Goal: Task Accomplishment & Management: Use online tool/utility

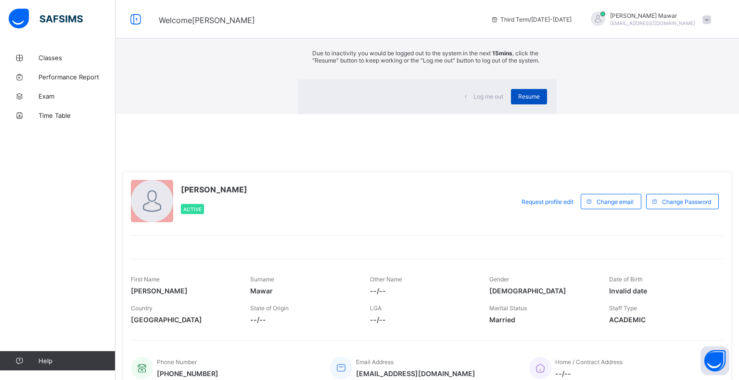
click at [511, 104] on div "Resume" at bounding box center [529, 96] width 36 height 15
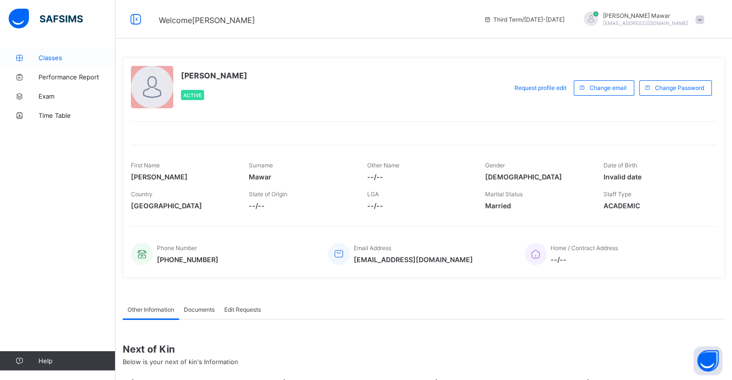
click at [78, 57] on span "Classes" at bounding box center [76, 58] width 77 height 8
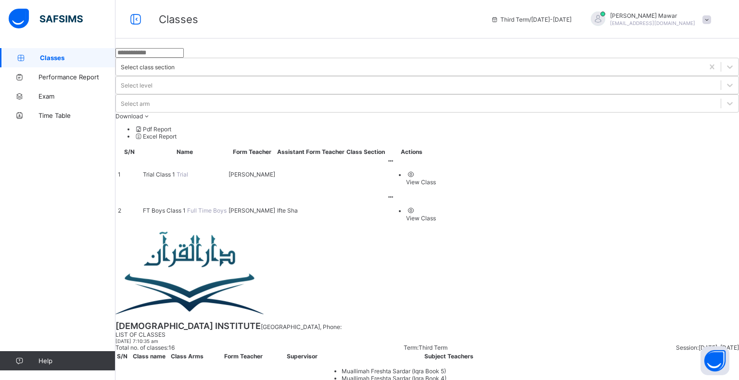
click at [187, 207] on span "FT Boys Class 1" at bounding box center [165, 210] width 44 height 7
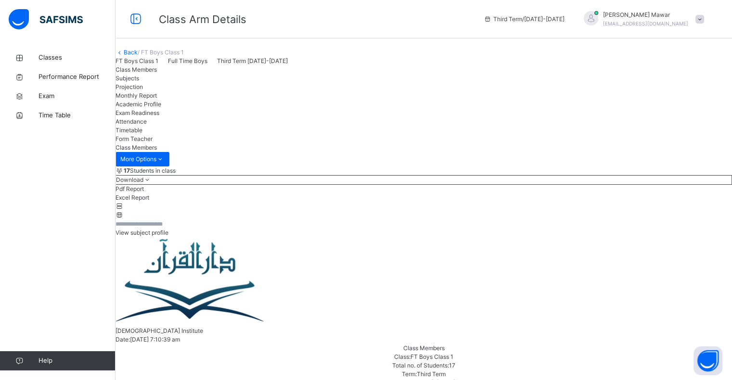
click at [240, 91] on div "Projection" at bounding box center [423, 87] width 616 height 9
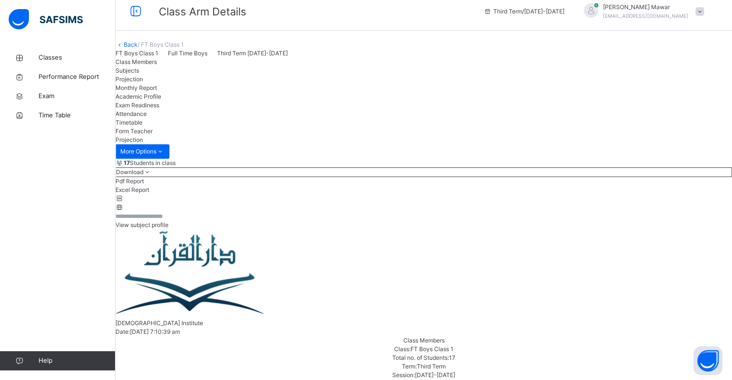
scroll to position [119, 0]
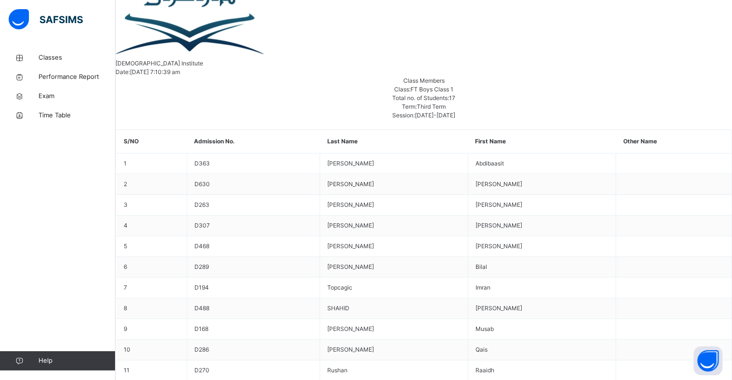
scroll to position [290, 0]
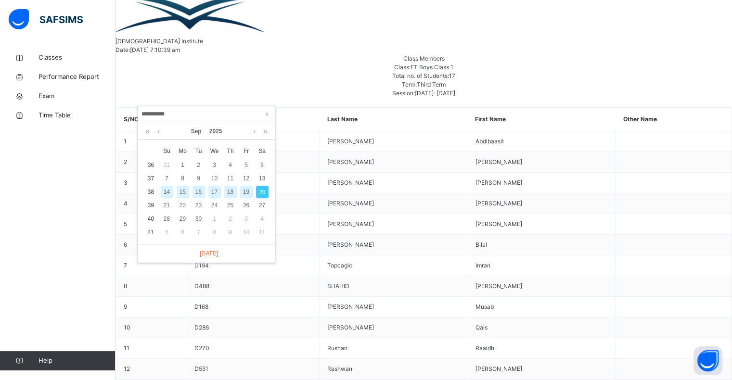
click at [213, 197] on div "17" at bounding box center [214, 192] width 13 height 13
type input "**********"
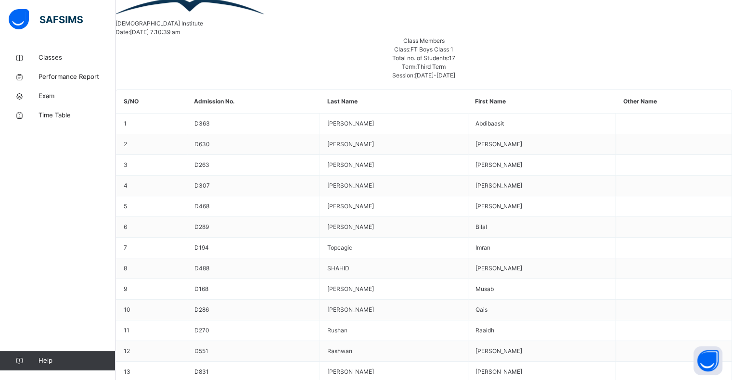
scroll to position [310, 0]
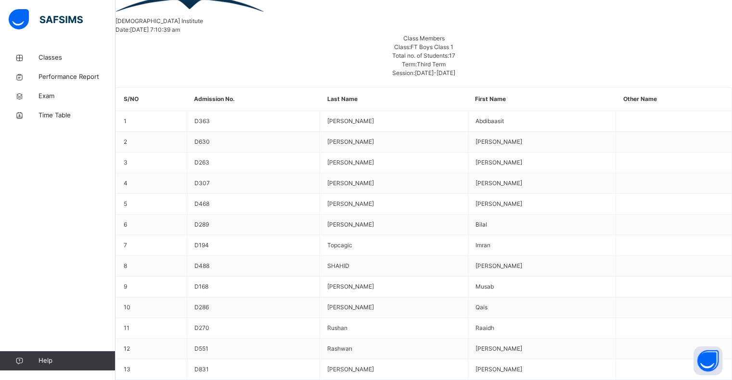
type input "*"
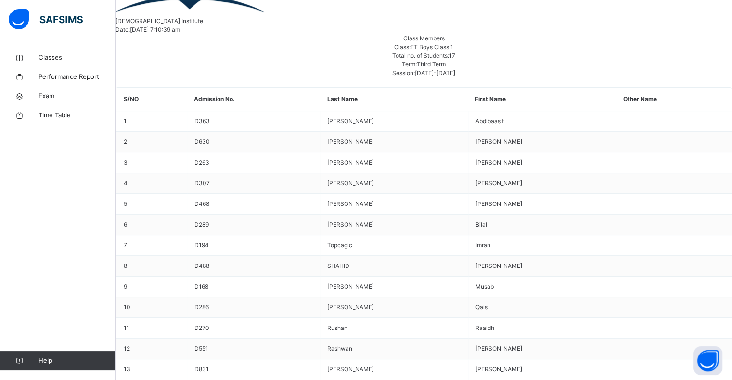
type input "*"
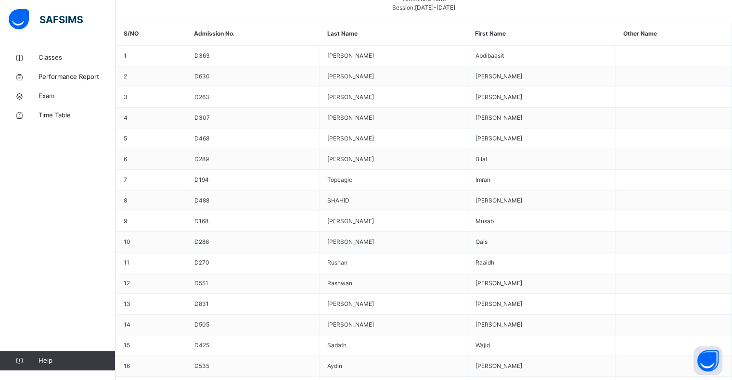
scroll to position [381, 0]
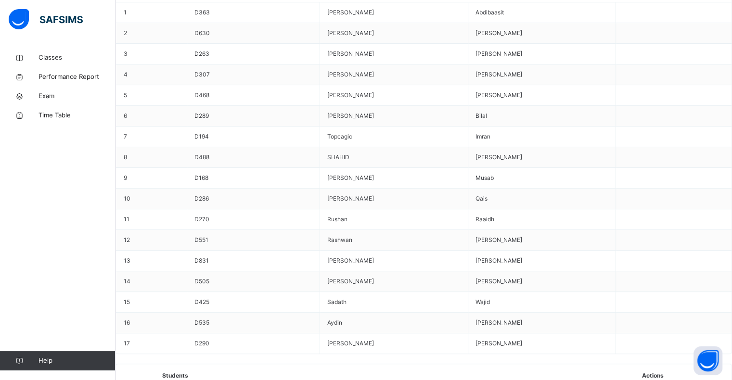
scroll to position [422, 0]
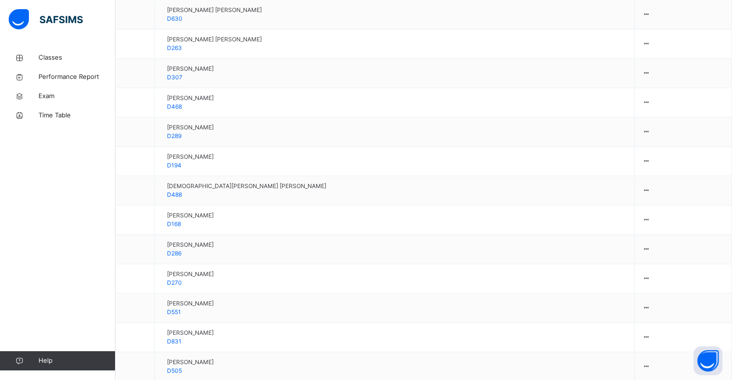
scroll to position [835, 0]
type input "***"
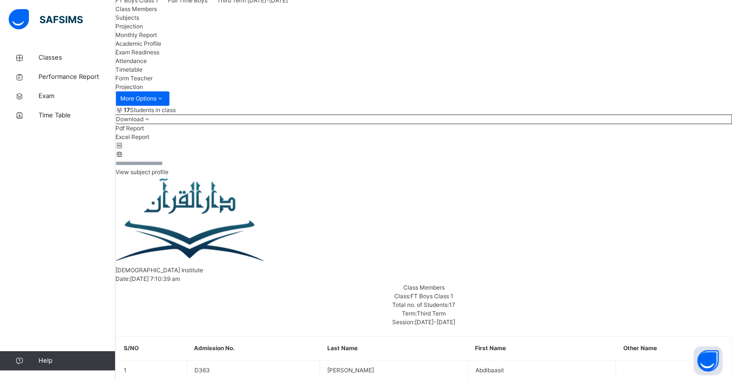
scroll to position [0, 0]
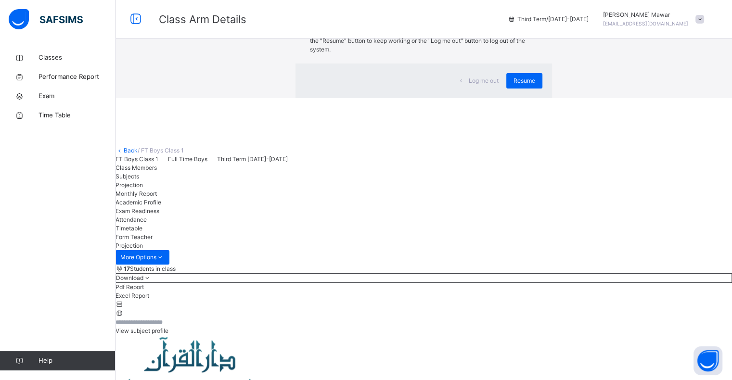
click at [533, 30] on div "×" at bounding box center [537, 20] width 9 height 20
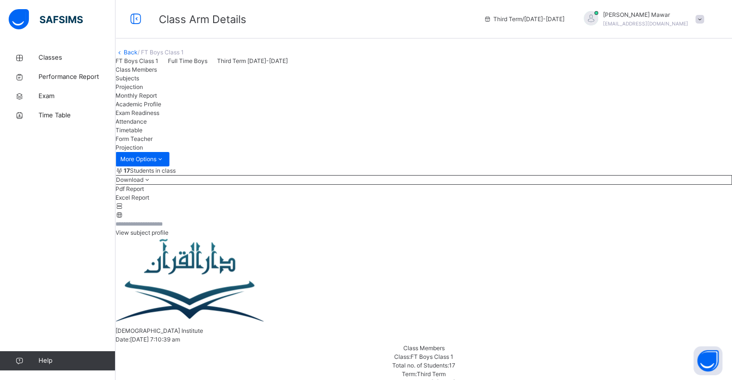
drag, startPoint x: 204, startPoint y: 255, endPoint x: 253, endPoint y: 257, distance: 49.1
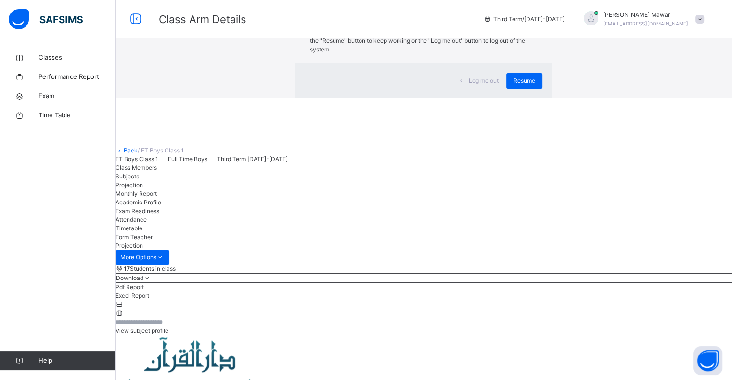
click at [486, 98] on div "Log me out Resume" at bounding box center [423, 80] width 256 height 35
click at [506, 89] on div "Resume" at bounding box center [524, 80] width 36 height 15
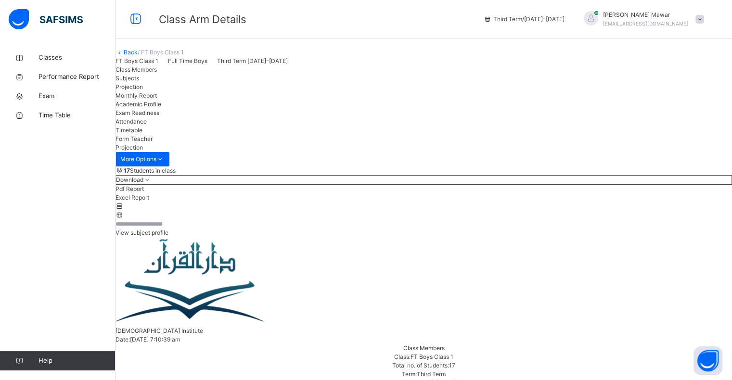
click at [147, 125] on span "Attendance" at bounding box center [130, 121] width 31 height 7
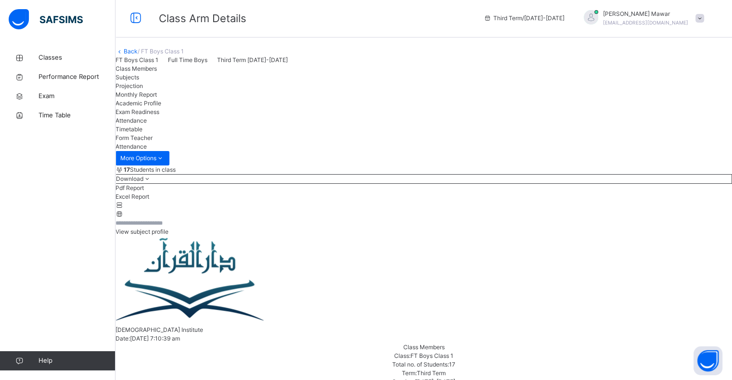
click at [143, 89] on span "Projection" at bounding box center [128, 85] width 27 height 7
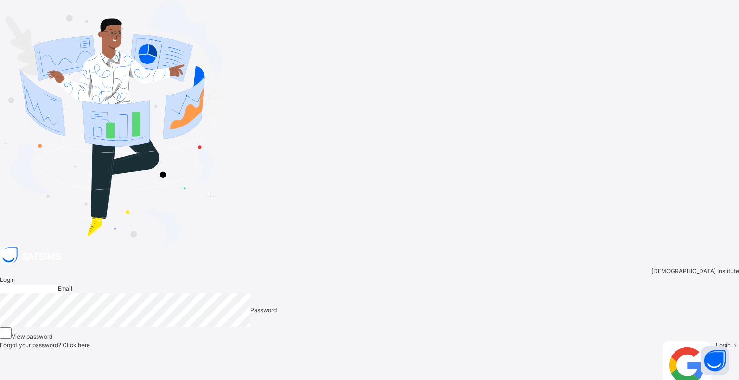
click at [58, 285] on input "email" at bounding box center [29, 289] width 58 height 9
type input "**********"
click at [607, 310] on div "Forgot your password? Click here Login with Google Login" at bounding box center [369, 369] width 739 height 57
click at [608, 310] on div "Login" at bounding box center [727, 369] width 23 height 57
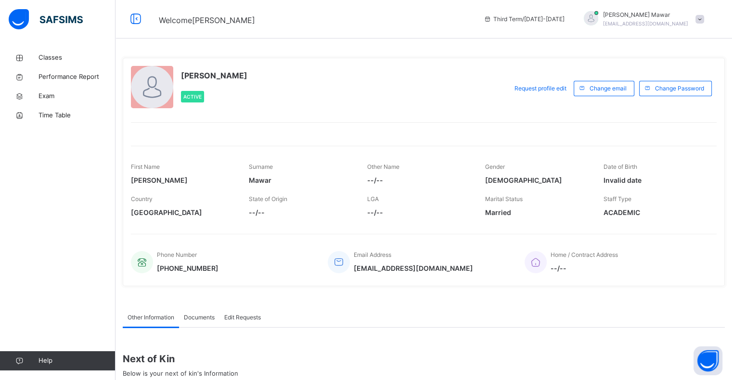
click at [77, 47] on div "Classes Performance Report Exam Time Table Help" at bounding box center [57, 209] width 115 height 342
click at [79, 52] on link "Classes" at bounding box center [57, 57] width 115 height 19
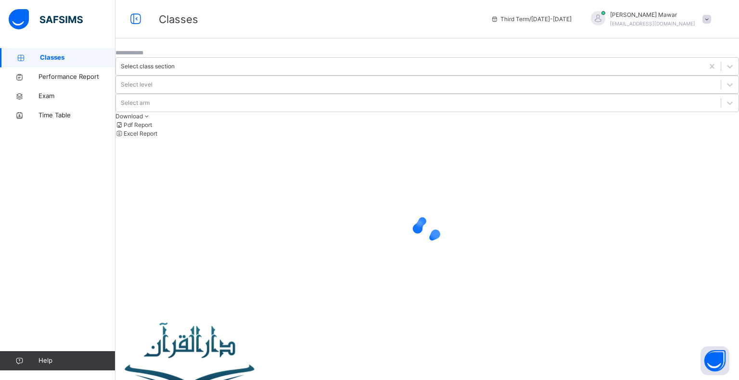
click at [79, 52] on link "Classes" at bounding box center [57, 57] width 115 height 19
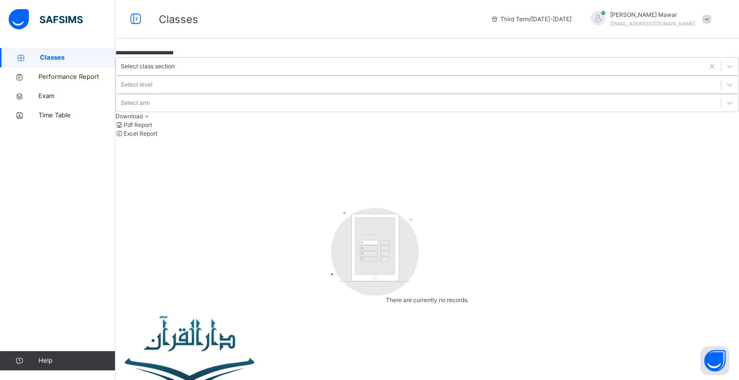
drag, startPoint x: 213, startPoint y: 68, endPoint x: 190, endPoint y: 76, distance: 23.6
click at [173, 57] on input "**********" at bounding box center [144, 53] width 58 height 9
type input "**********"
click at [68, 52] on link "Classes" at bounding box center [57, 57] width 115 height 19
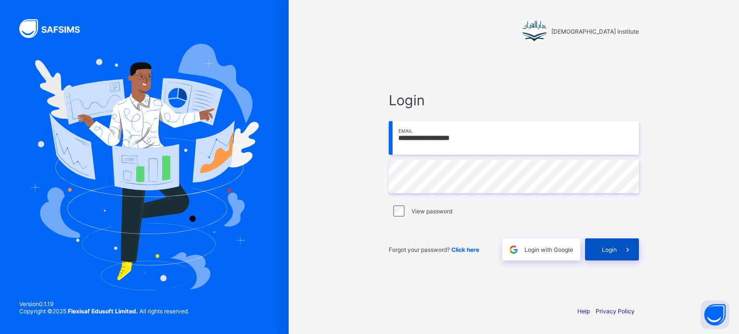
click at [609, 255] on div "Login" at bounding box center [612, 250] width 54 height 22
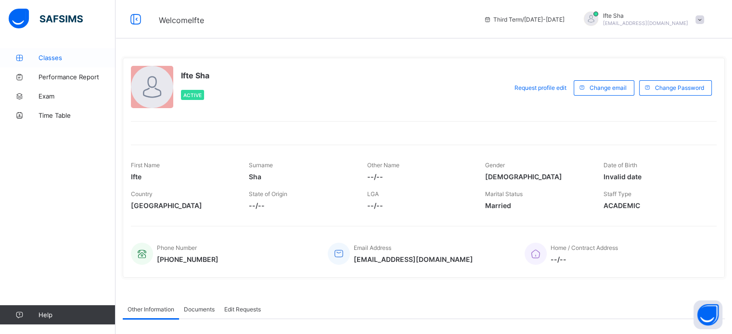
click at [46, 61] on span "Classes" at bounding box center [76, 58] width 77 height 8
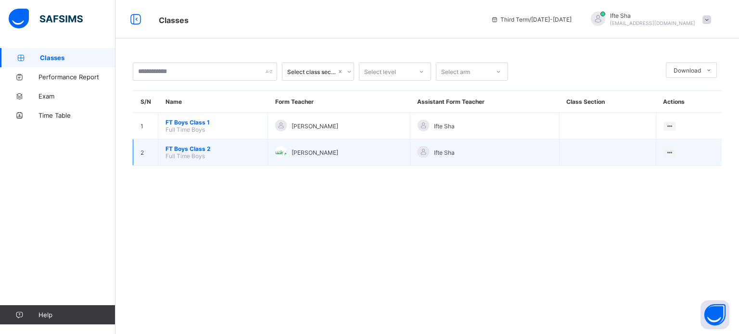
click at [186, 146] on span "FT Boys Class 2" at bounding box center [212, 148] width 95 height 7
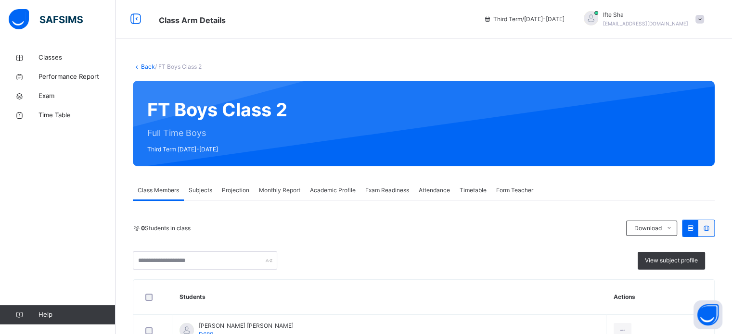
click at [389, 195] on div "Exam Readiness" at bounding box center [386, 190] width 53 height 19
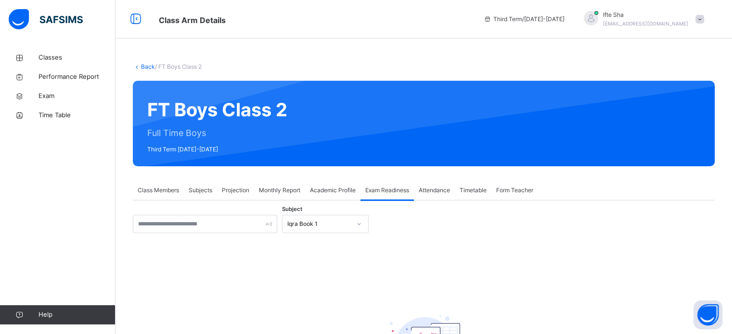
scroll to position [88, 0]
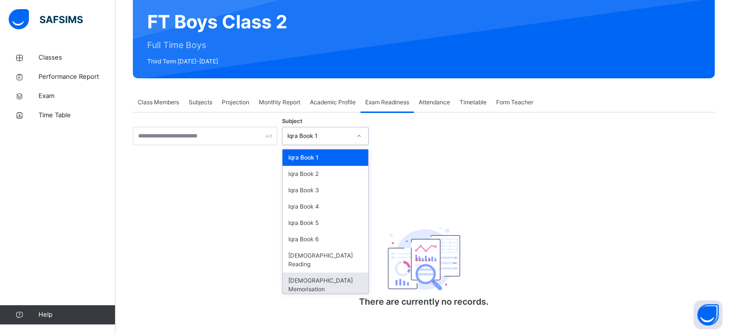
click at [310, 278] on div "[DEMOGRAPHIC_DATA] Memorisation" at bounding box center [325, 285] width 86 height 25
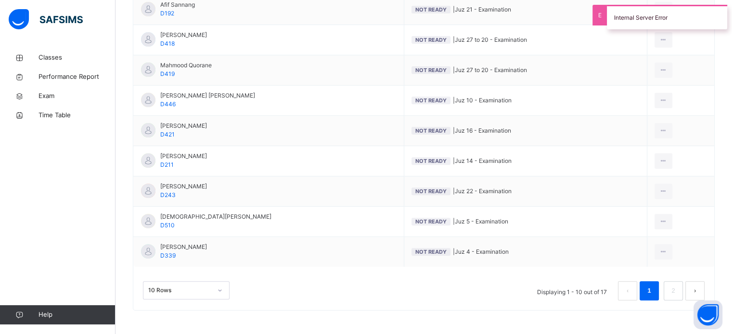
scroll to position [321, 0]
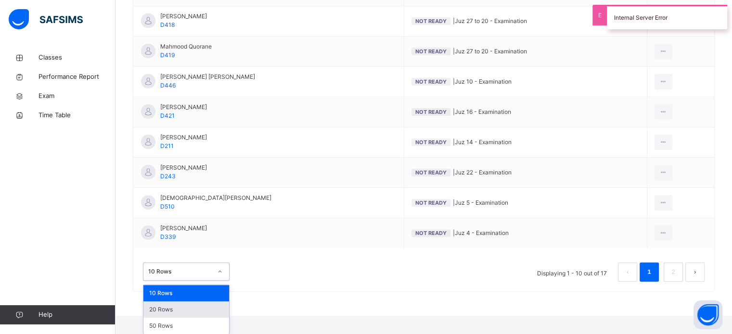
click at [192, 314] on div "20 Rows" at bounding box center [186, 310] width 86 height 16
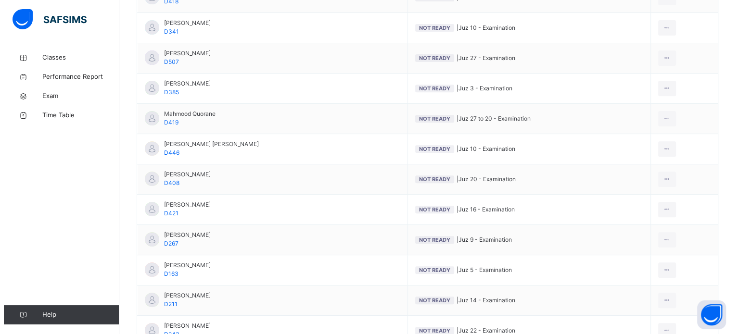
scroll to position [379, 0]
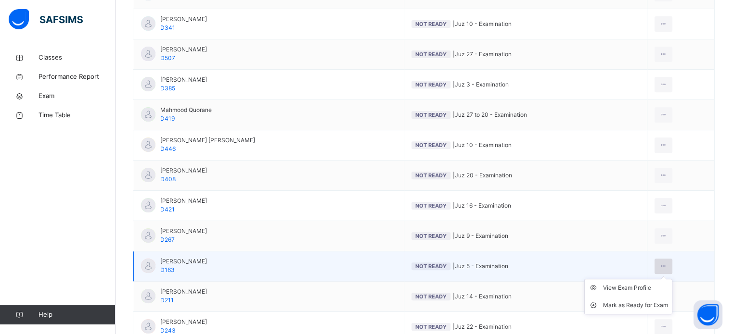
click at [665, 268] on icon at bounding box center [663, 266] width 8 height 9
click at [659, 306] on div "Mark as Ready for Exam" at bounding box center [635, 306] width 65 height 10
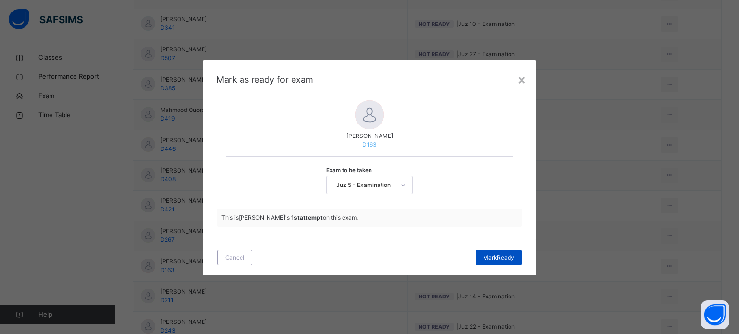
click at [506, 256] on span "[PERSON_NAME]" at bounding box center [498, 258] width 31 height 9
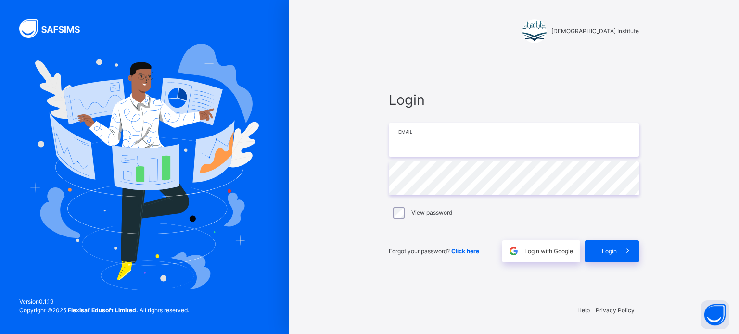
click at [490, 137] on input "email" at bounding box center [514, 140] width 250 height 34
type input "**********"
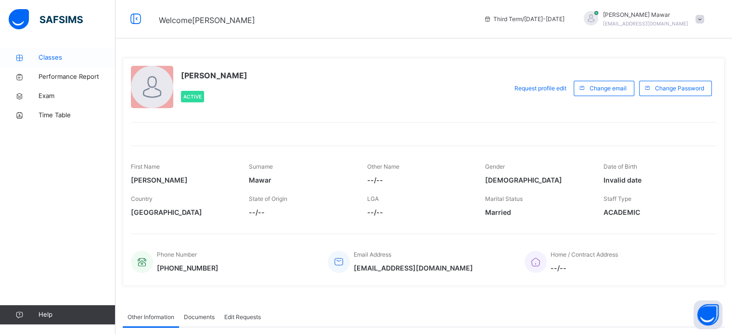
click at [40, 53] on span "Classes" at bounding box center [76, 58] width 77 height 10
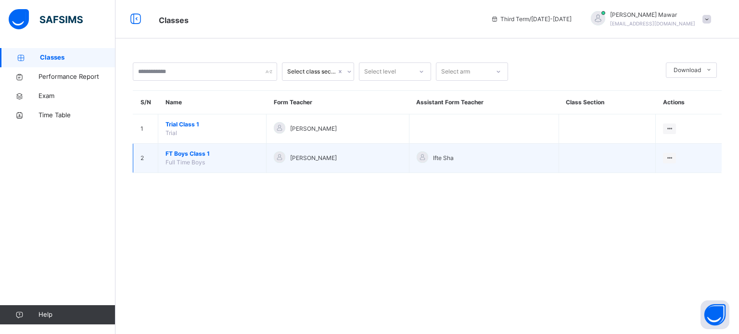
drag, startPoint x: 190, startPoint y: 147, endPoint x: 188, endPoint y: 152, distance: 5.6
click at [188, 152] on td "FT Boys Class 1 Full Time Boys" at bounding box center [212, 158] width 108 height 29
click at [188, 152] on span "FT Boys Class 1" at bounding box center [211, 154] width 93 height 9
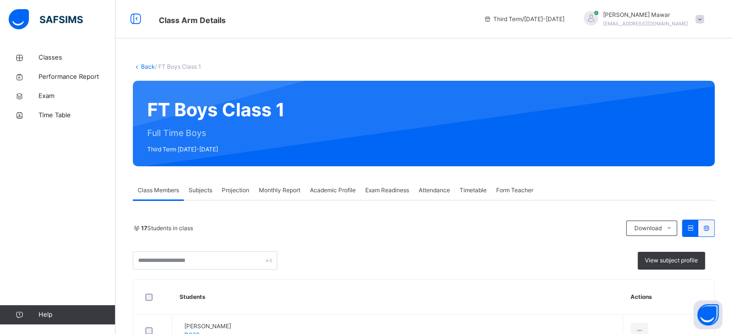
click at [238, 189] on span "Projection" at bounding box center [235, 190] width 27 height 9
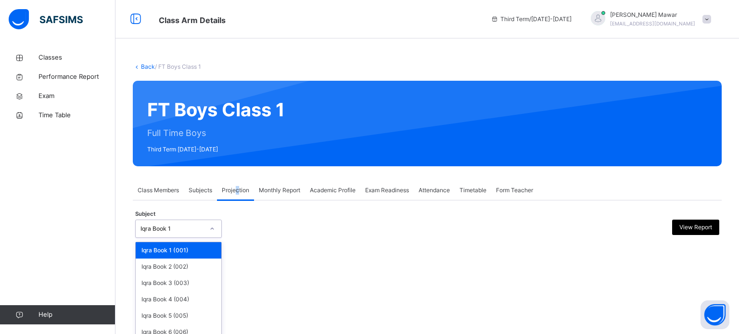
click at [199, 231] on div "Iqra Book 1" at bounding box center [171, 229] width 63 height 9
click at [174, 331] on div "Back / FT Boys Class 1 FT Boys Class 1 Full Time Boys Third Term [DATE]-[DATE] …" at bounding box center [426, 167] width 623 height 334
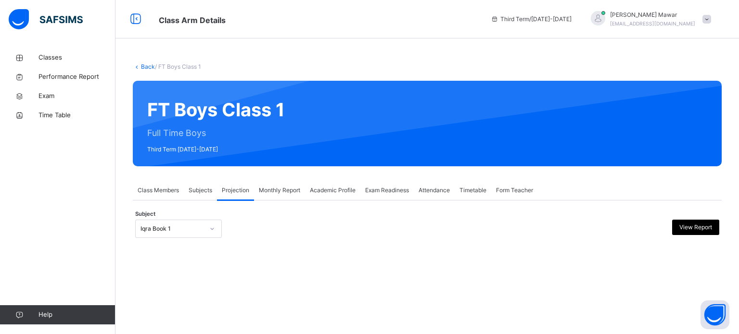
drag, startPoint x: 181, startPoint y: 245, endPoint x: 179, endPoint y: 236, distance: 9.5
click at [181, 243] on div at bounding box center [427, 245] width 584 height 5
click at [176, 232] on div "Iqra Book 1" at bounding box center [171, 229] width 63 height 9
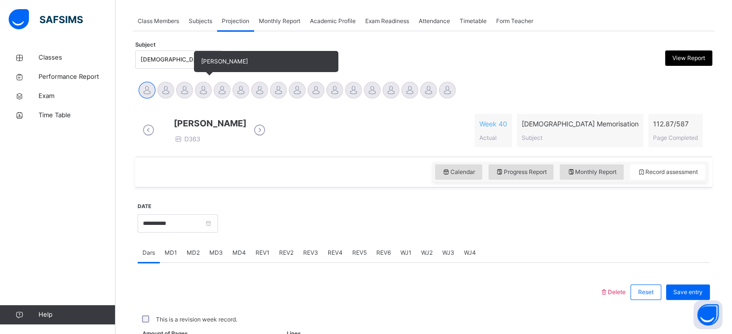
click at [207, 86] on div at bounding box center [203, 90] width 17 height 17
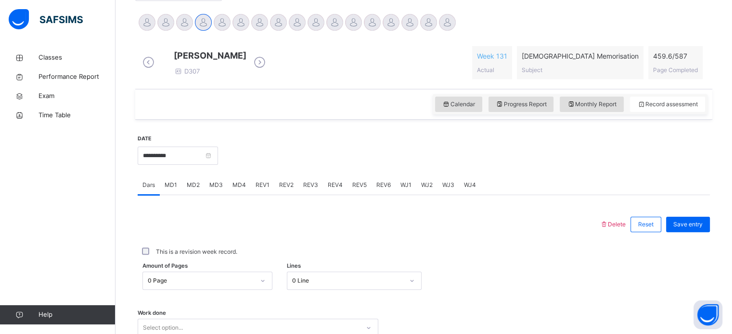
scroll to position [310, 0]
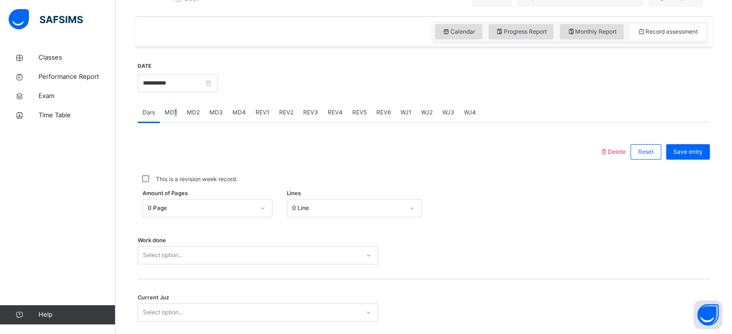
click at [174, 122] on div "MD1" at bounding box center [171, 112] width 22 height 19
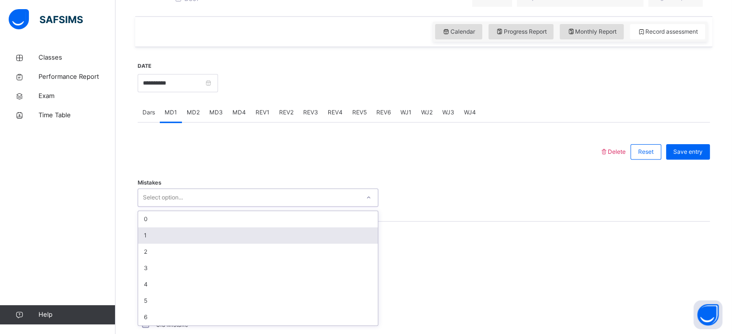
click at [183, 203] on div "Select option..." at bounding box center [248, 197] width 221 height 15
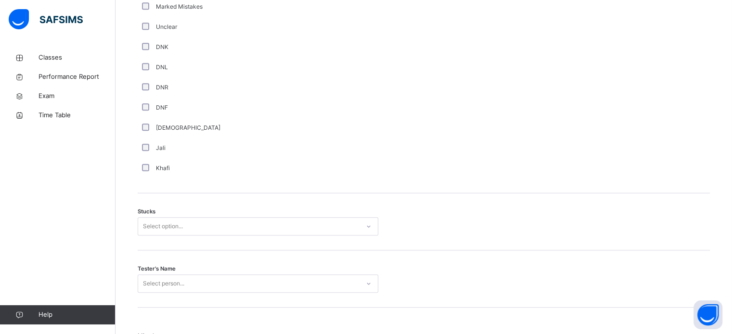
click at [173, 233] on div "Stucks Select option..." at bounding box center [424, 221] width 572 height 57
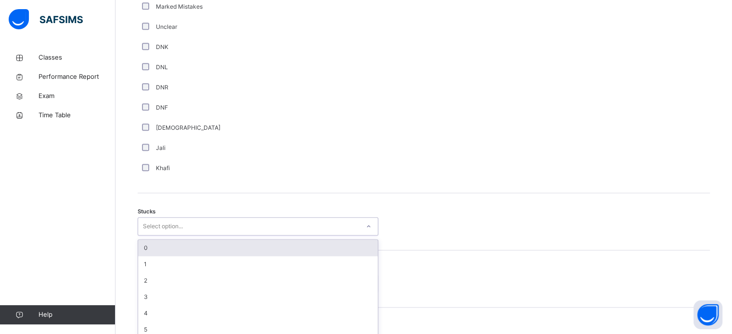
scroll to position [664, 0]
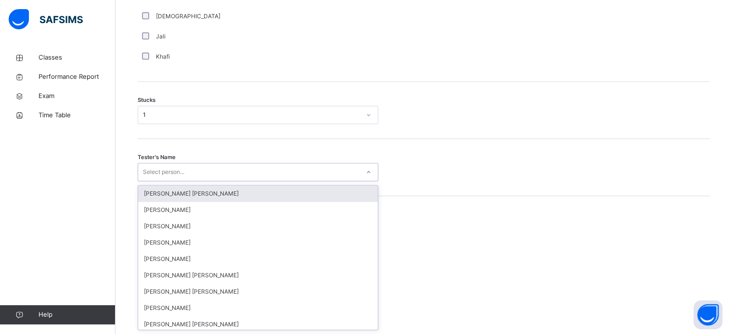
click at [192, 181] on div "option [PERSON_NAME] [PERSON_NAME] focused, 1 of 90. 90 results available. Use …" at bounding box center [258, 172] width 241 height 18
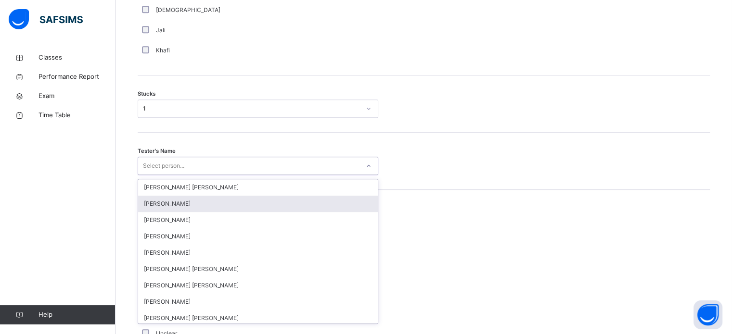
scroll to position [767, 0]
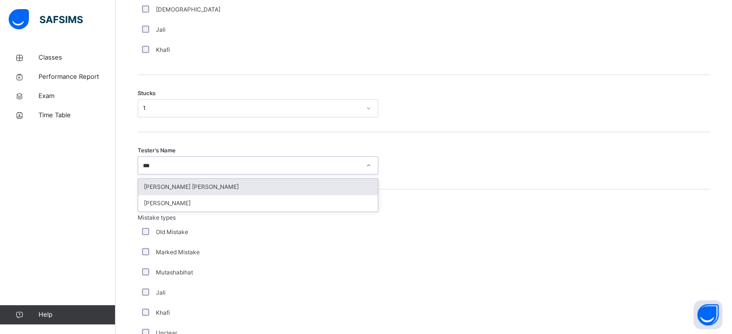
type input "****"
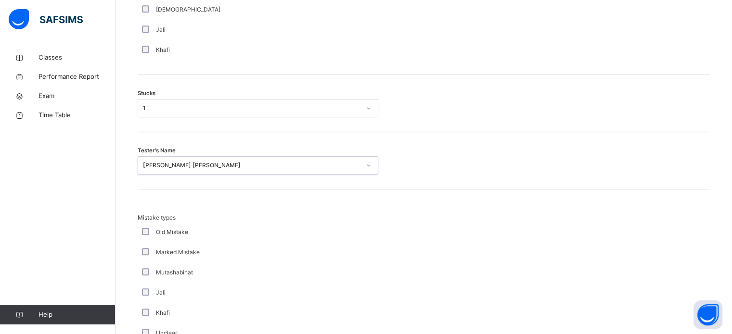
scroll to position [943, 0]
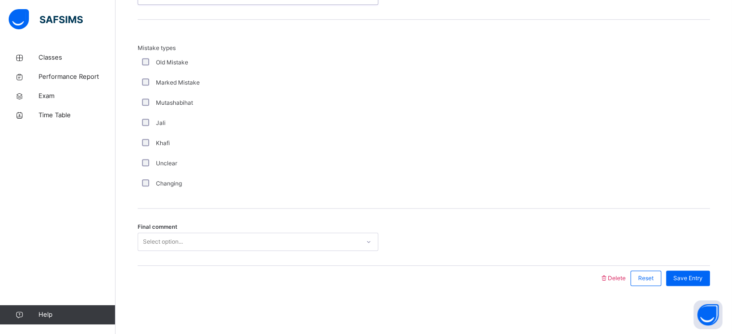
click at [198, 252] on div "Final comment Select option..." at bounding box center [424, 237] width 572 height 57
click at [200, 242] on div "Select option..." at bounding box center [248, 242] width 221 height 15
click at [677, 282] on div "Save Entry" at bounding box center [688, 278] width 44 height 15
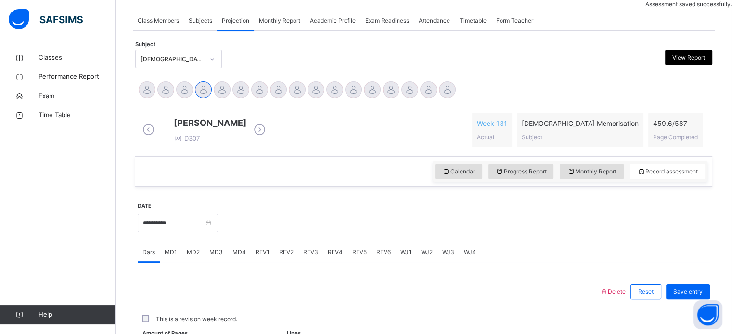
scroll to position [388, 0]
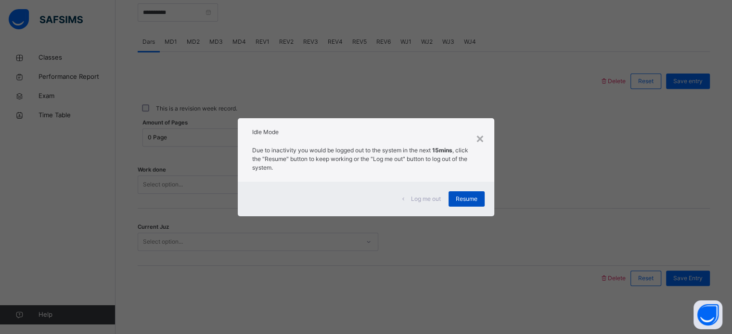
click at [471, 198] on span "Resume" at bounding box center [467, 199] width 22 height 9
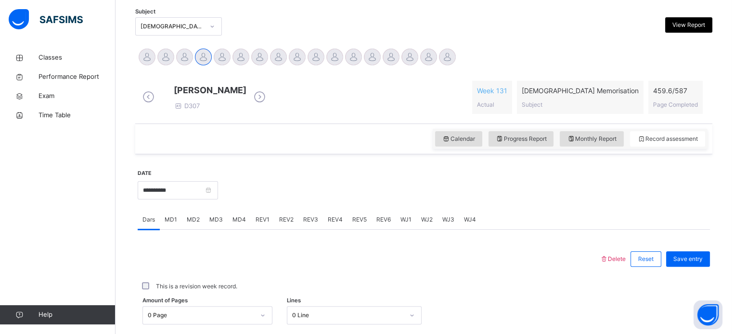
scroll to position [155, 0]
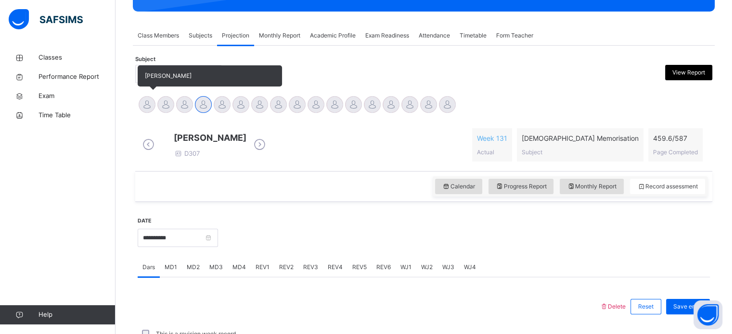
click at [139, 103] on div at bounding box center [147, 104] width 17 height 17
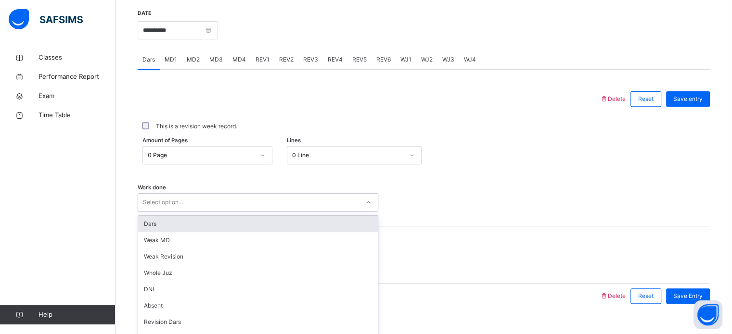
scroll to position [388, 0]
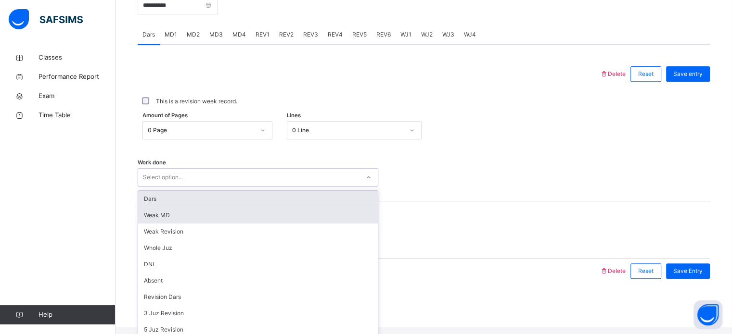
click at [220, 224] on div "Weak MD" at bounding box center [258, 215] width 240 height 16
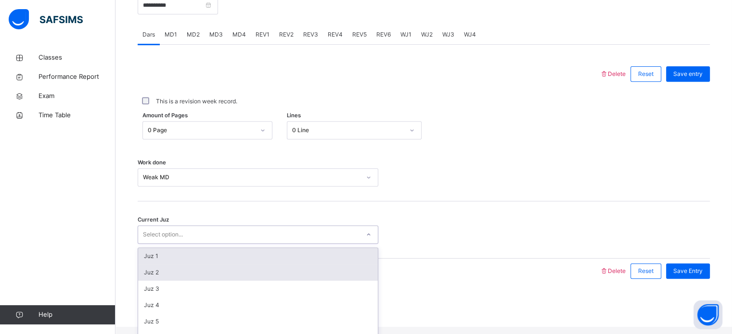
click at [190, 281] on div "Juz 2" at bounding box center [258, 273] width 240 height 16
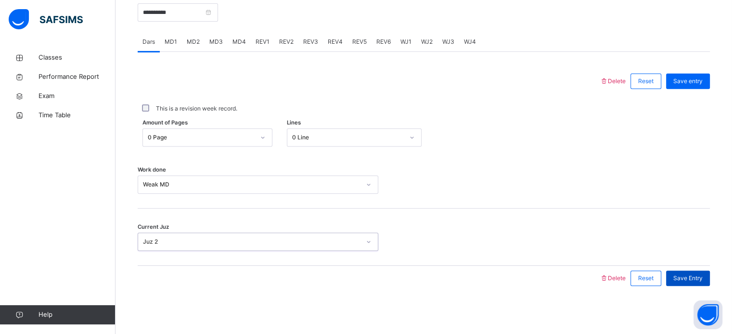
click at [683, 278] on span "Save Entry" at bounding box center [687, 278] width 29 height 9
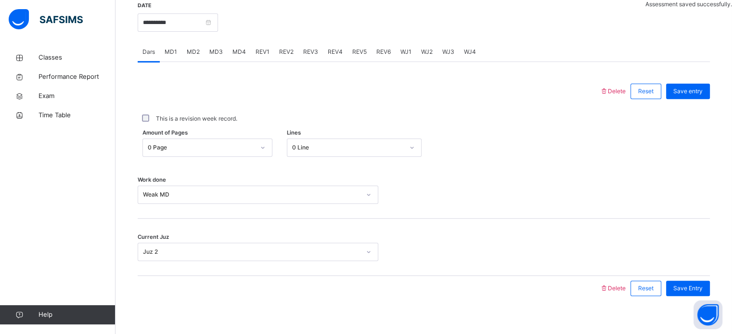
scroll to position [364, 0]
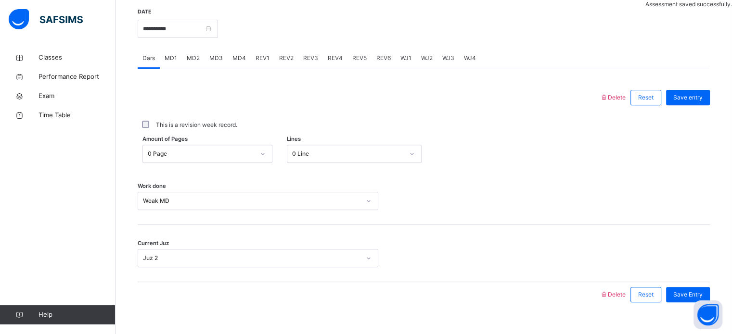
click at [247, 62] on div "MD4" at bounding box center [239, 58] width 23 height 19
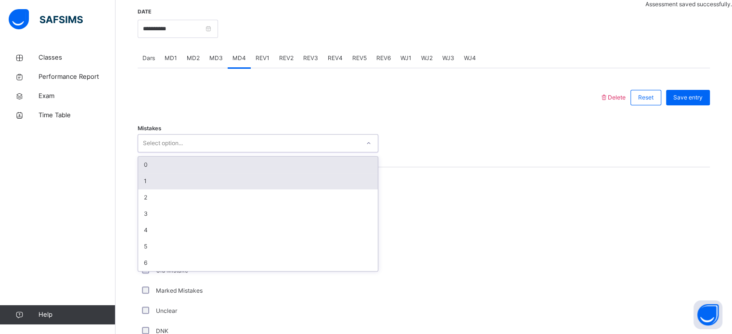
click at [208, 190] on div "1" at bounding box center [258, 181] width 240 height 16
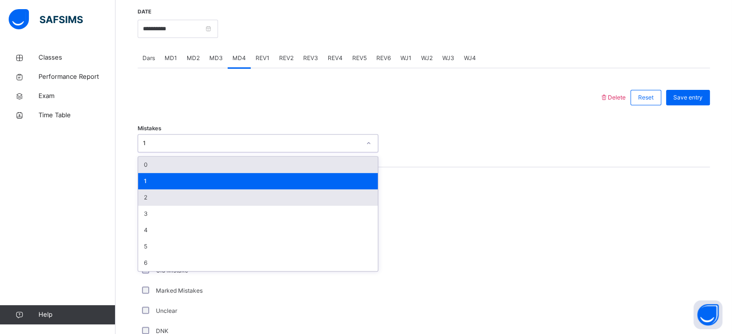
click at [209, 206] on div "2" at bounding box center [258, 198] width 240 height 16
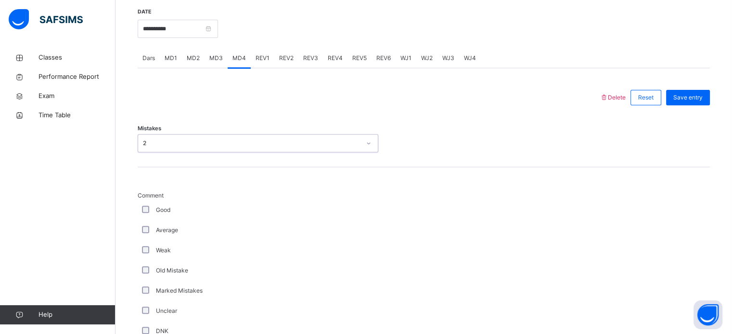
click at [154, 255] on div "Weak" at bounding box center [258, 250] width 236 height 9
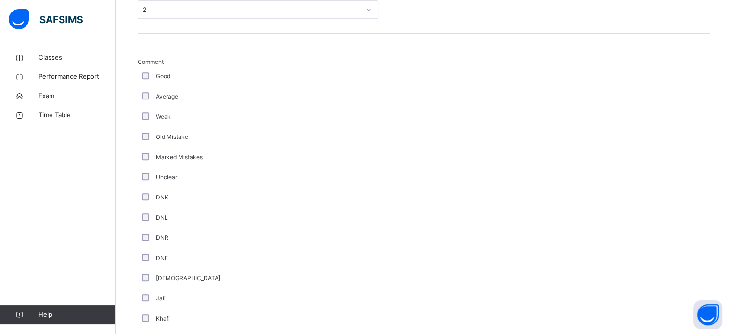
scroll to position [528, 0]
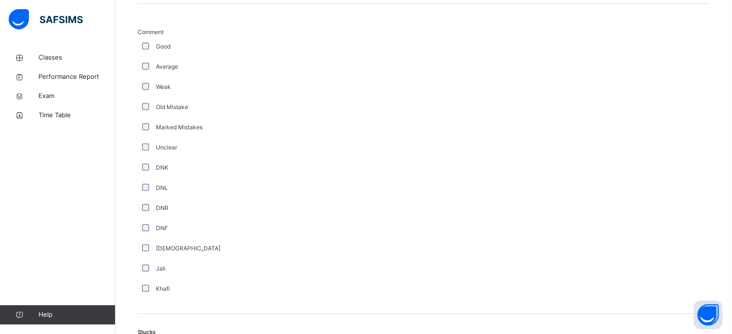
click at [143, 138] on div "Marked Mistakes" at bounding box center [258, 127] width 241 height 20
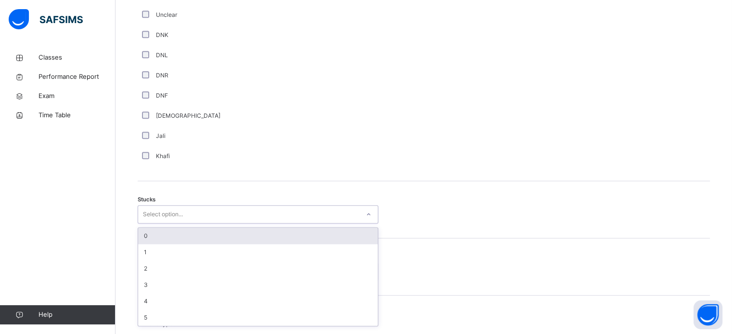
scroll to position [664, 0]
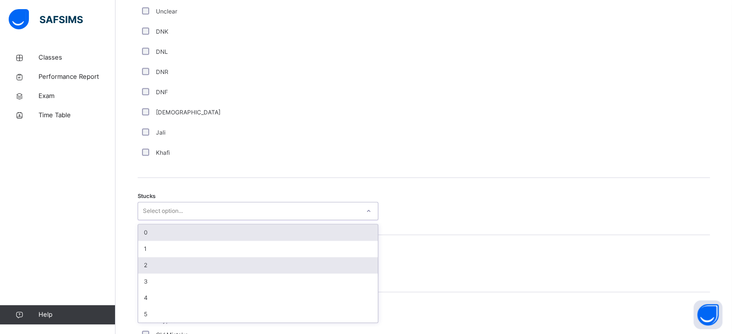
click at [187, 271] on div "2" at bounding box center [258, 265] width 240 height 16
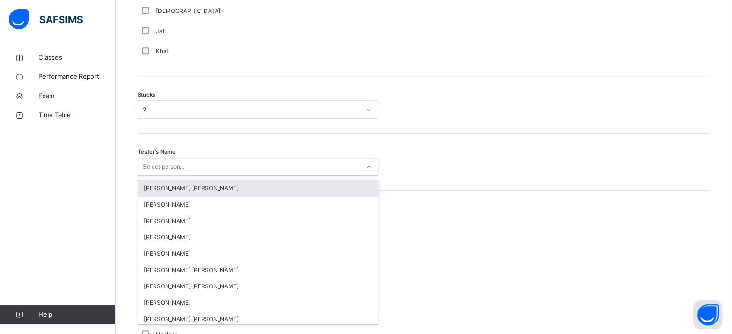
scroll to position [767, 0]
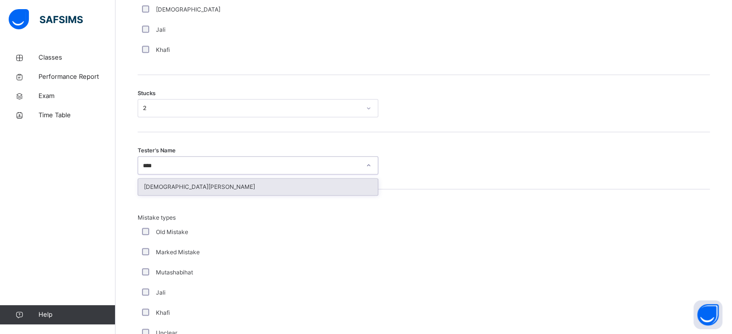
type input "*****"
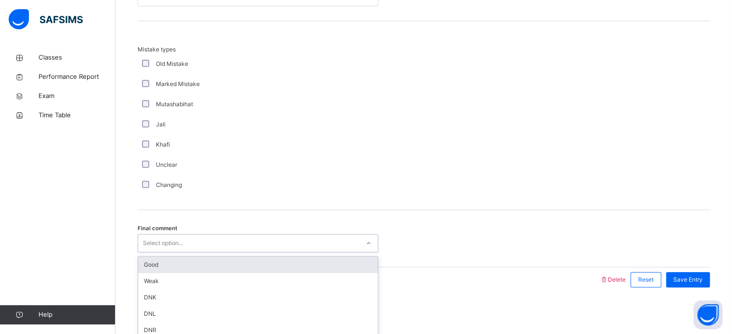
scroll to position [943, 0]
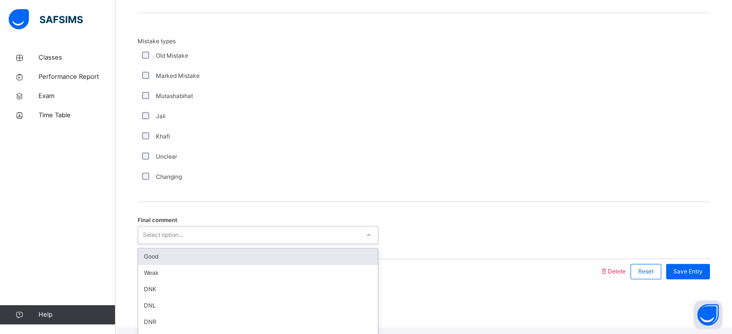
click at [222, 265] on div "Good" at bounding box center [258, 257] width 240 height 16
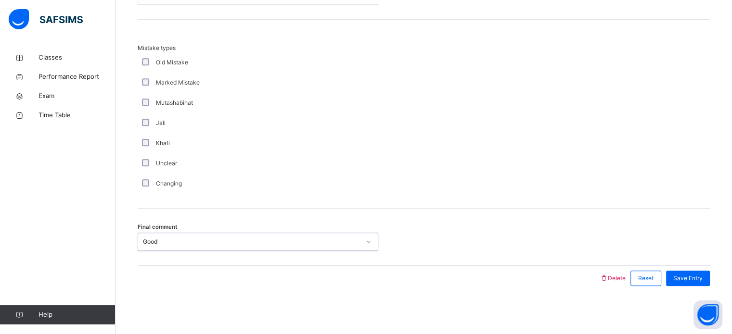
click at [706, 156] on div "Mistake types Old Mistake Marked Mistake Mutashabihat [PERSON_NAME] Unclear Cha…" at bounding box center [424, 119] width 572 height 150
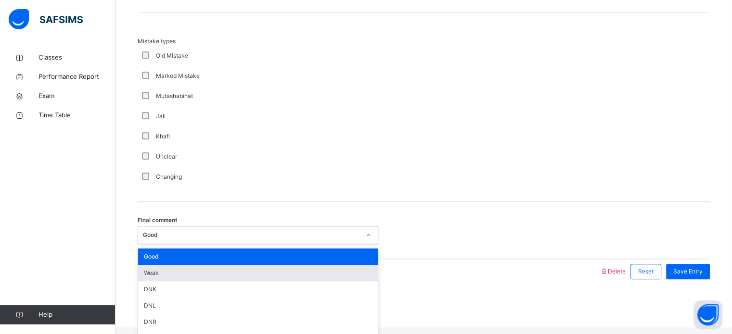
click at [325, 275] on div "Weak" at bounding box center [258, 273] width 240 height 16
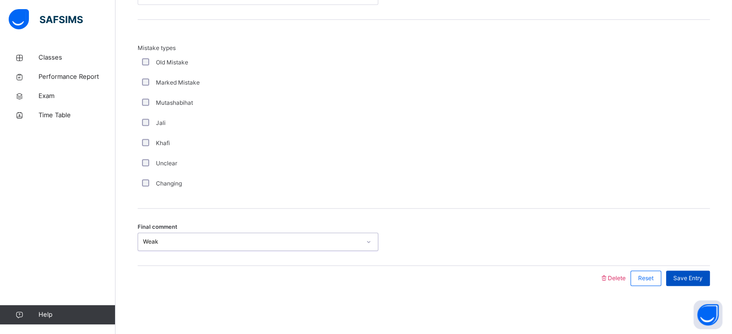
click at [691, 274] on span "Save Entry" at bounding box center [687, 278] width 29 height 9
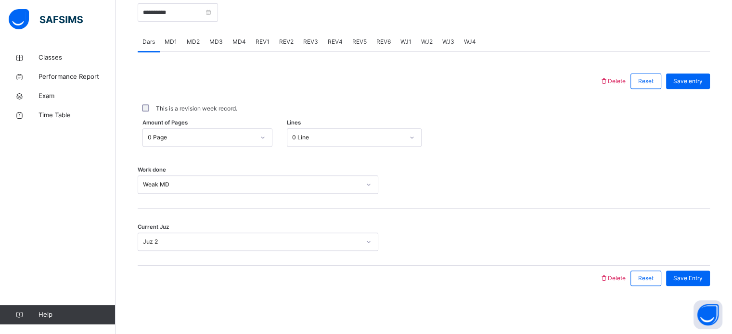
scroll to position [384, 0]
click at [258, 43] on span "REV1" at bounding box center [262, 42] width 14 height 9
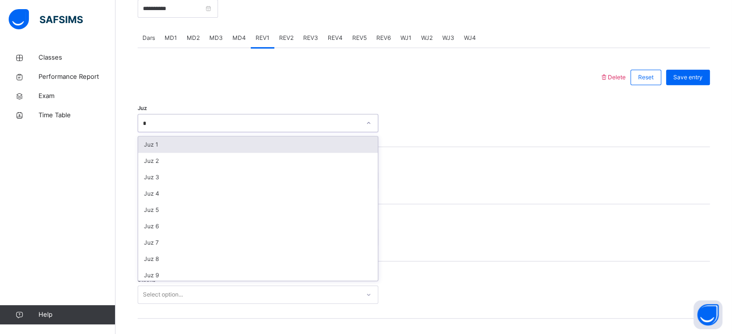
type input "**"
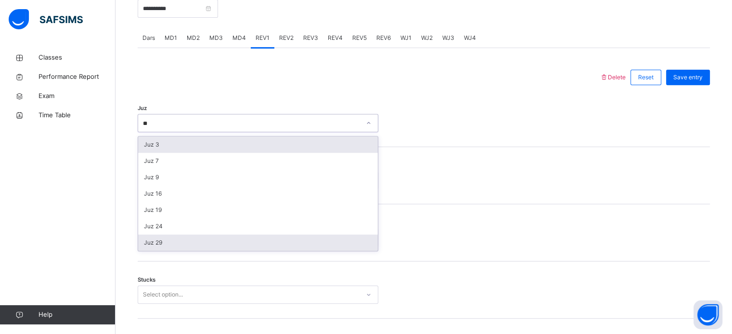
click at [262, 251] on div "Juz 29" at bounding box center [258, 243] width 240 height 16
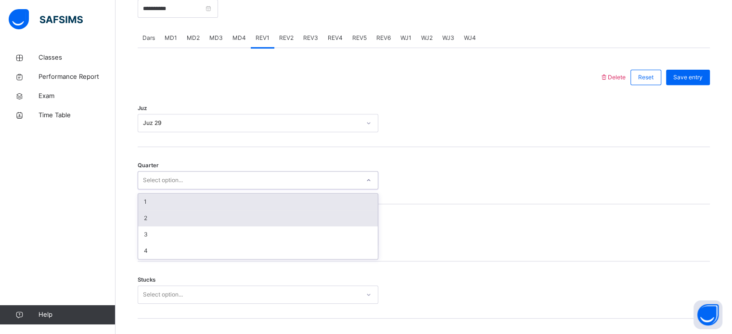
click at [251, 227] on div "2" at bounding box center [258, 218] width 240 height 16
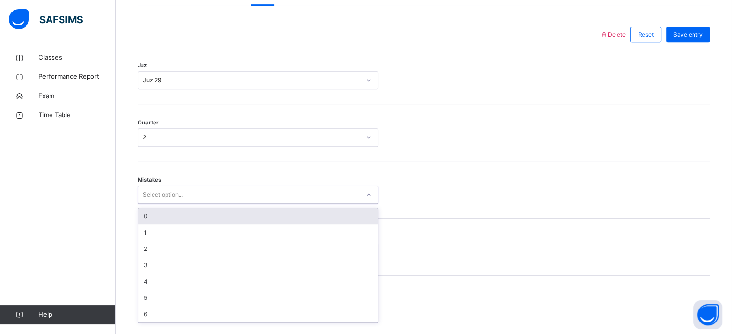
click at [263, 221] on div "0" at bounding box center [258, 216] width 240 height 16
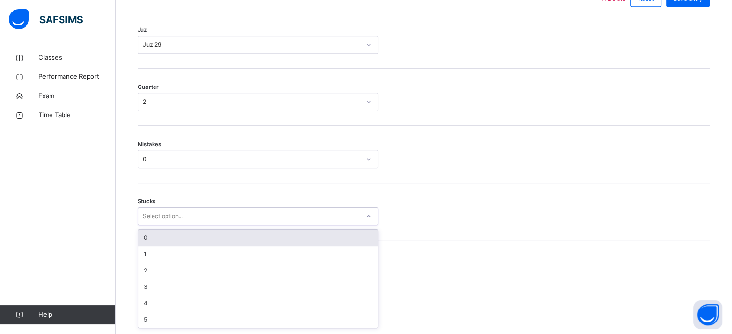
scroll to position [468, 0]
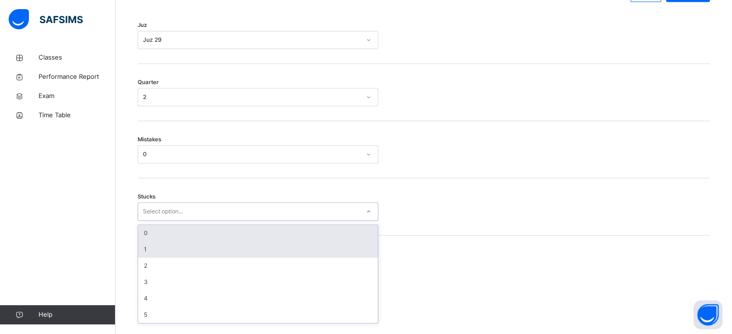
click at [244, 252] on div "1" at bounding box center [258, 249] width 240 height 16
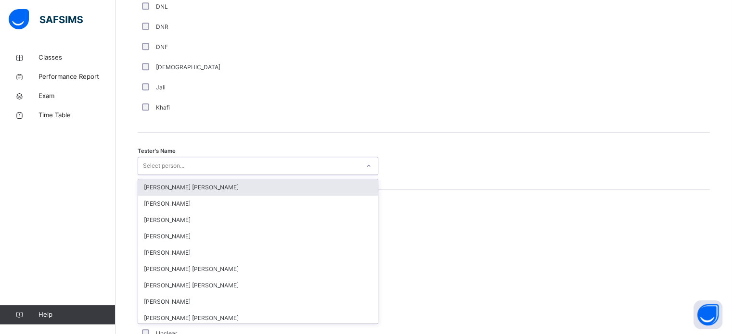
scroll to position [881, 0]
type input "***"
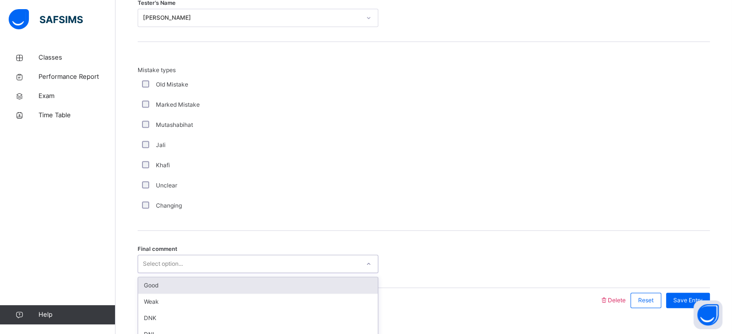
scroll to position [1058, 0]
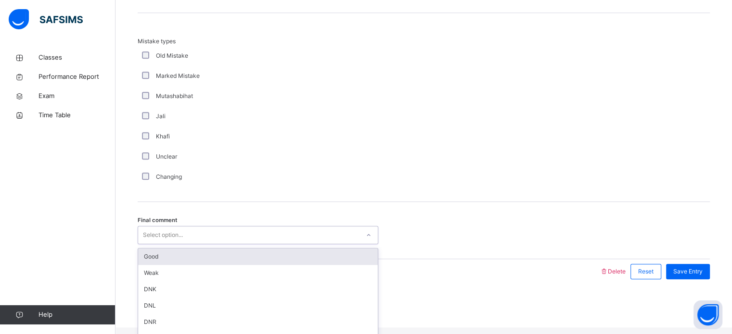
click at [235, 260] on div "Good" at bounding box center [258, 257] width 240 height 16
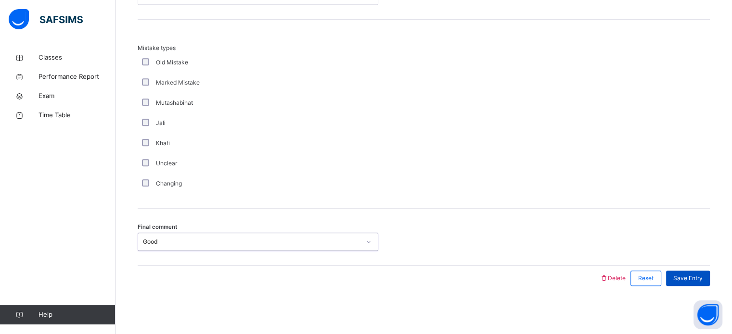
click at [710, 280] on div "Save Entry" at bounding box center [688, 278] width 44 height 15
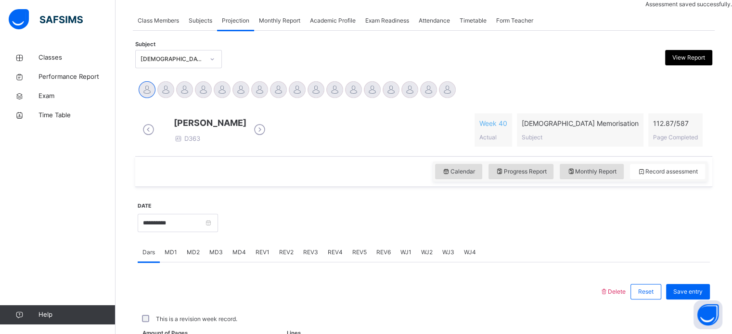
scroll to position [388, 0]
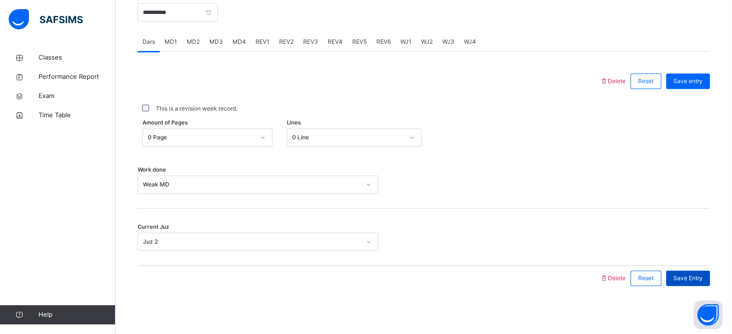
click at [704, 271] on div "Save Entry" at bounding box center [688, 278] width 44 height 15
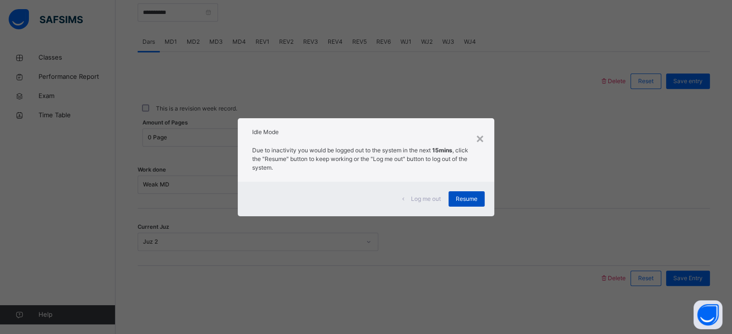
click at [468, 198] on span "Resume" at bounding box center [467, 199] width 22 height 9
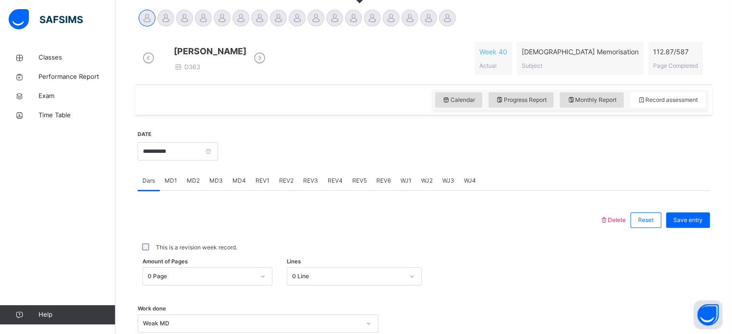
click at [358, 21] on div at bounding box center [353, 18] width 17 height 17
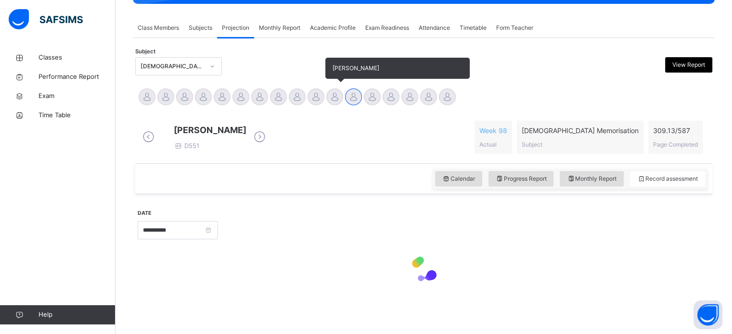
click at [337, 89] on div at bounding box center [334, 97] width 17 height 17
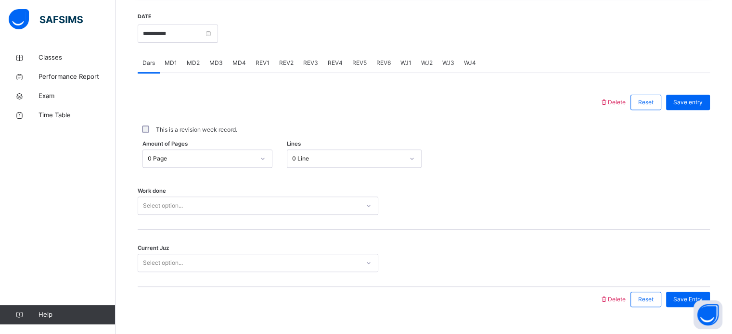
scroll to position [360, 0]
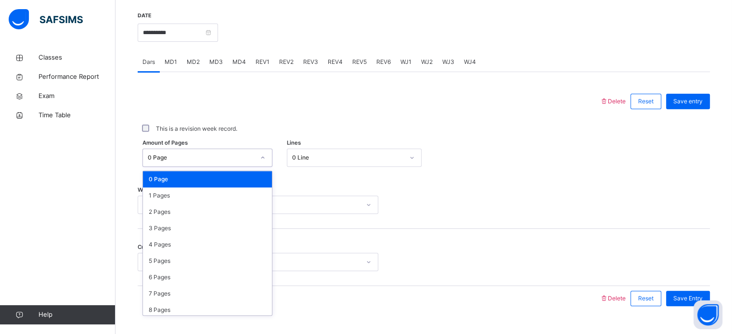
click at [410, 121] on div "This is a revision week record." at bounding box center [424, 129] width 572 height 30
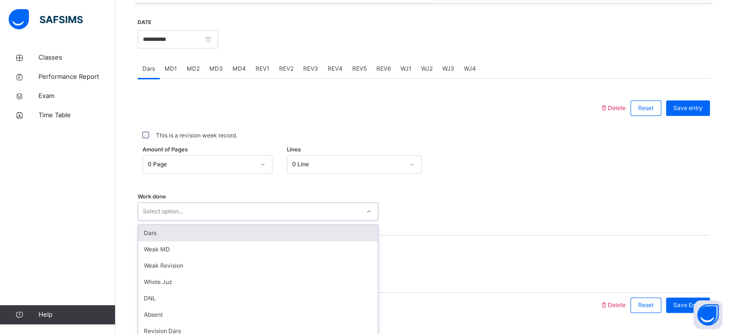
scroll to position [388, 0]
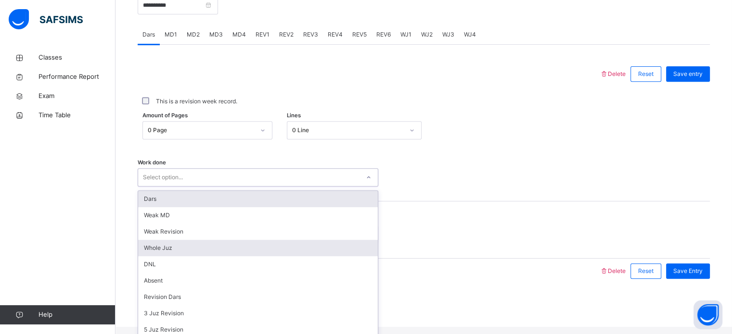
click at [176, 256] on div "Whole Juz" at bounding box center [258, 248] width 240 height 16
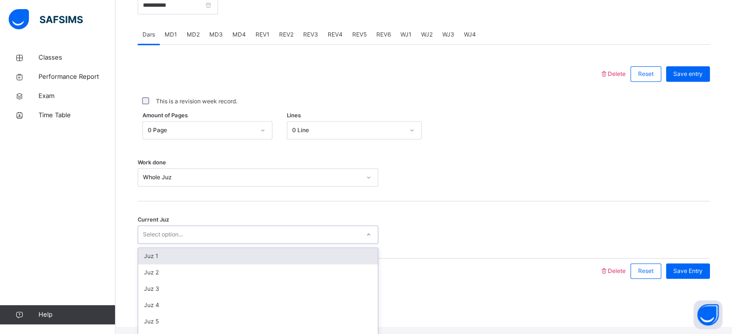
scroll to position [305, 0]
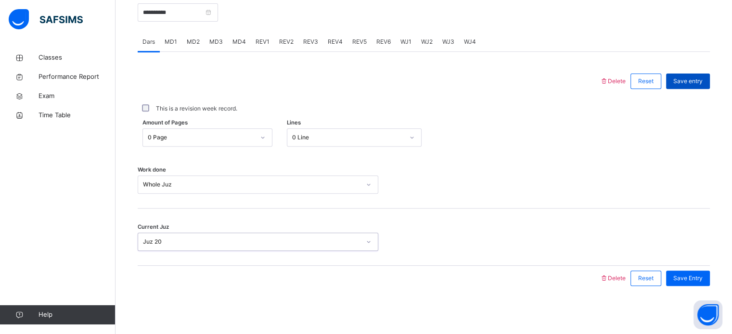
click at [694, 79] on span "Save entry" at bounding box center [687, 81] width 29 height 9
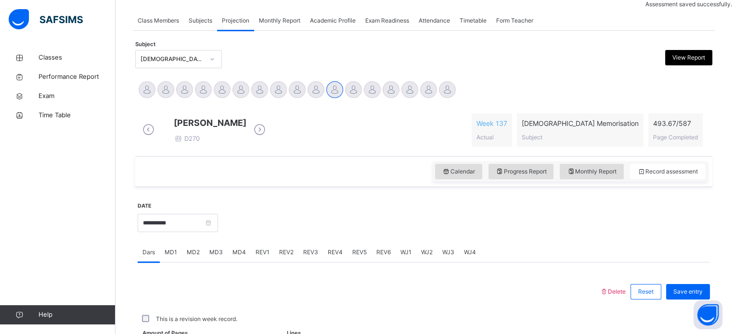
scroll to position [388, 0]
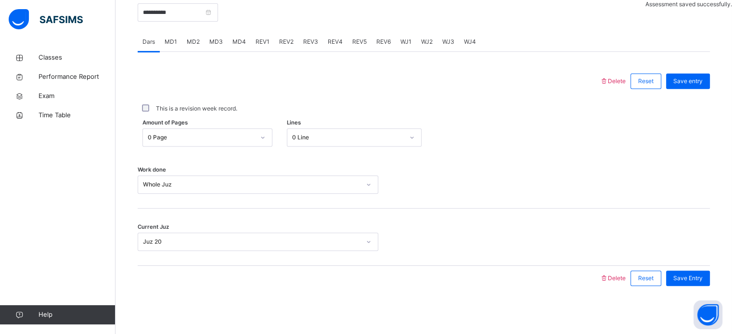
click at [263, 40] on span "REV1" at bounding box center [262, 42] width 14 height 9
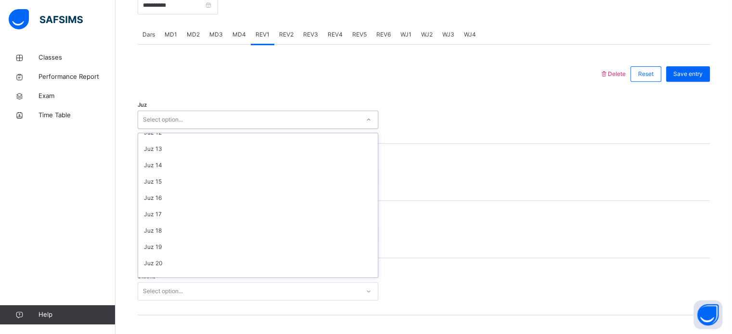
scroll to position [190, 0]
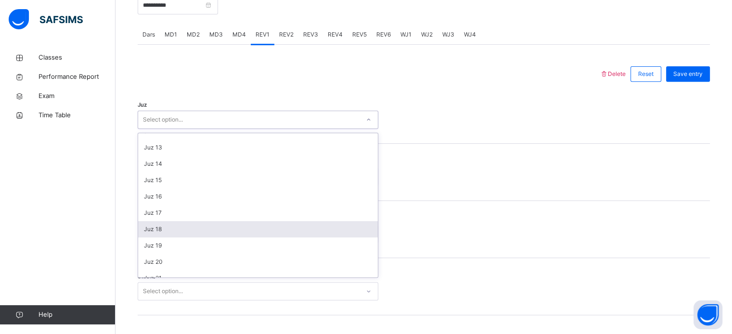
click at [174, 238] on div "Juz 18" at bounding box center [258, 229] width 240 height 16
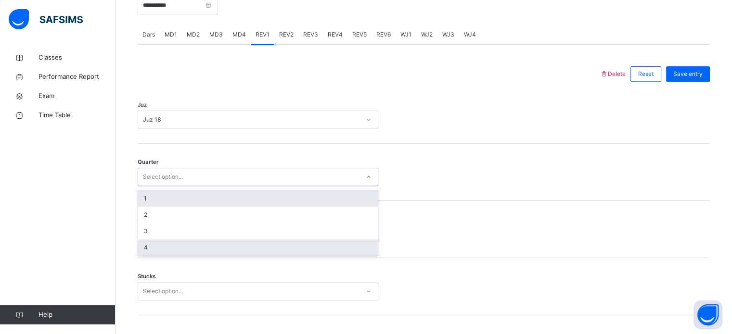
click at [159, 256] on div "4" at bounding box center [258, 248] width 240 height 16
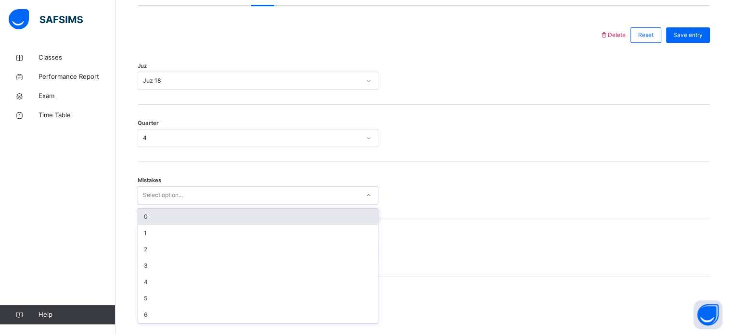
scroll to position [427, 0]
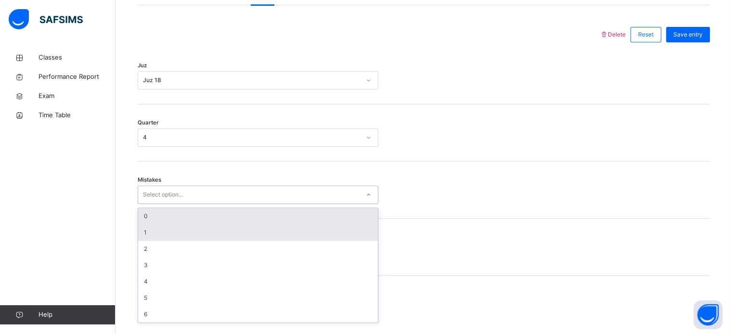
click at [165, 239] on div "1" at bounding box center [258, 233] width 240 height 16
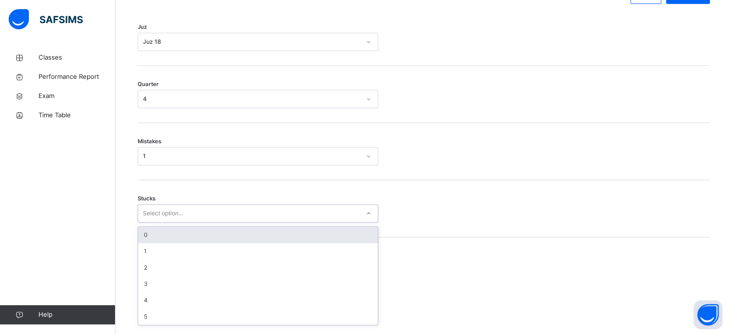
scroll to position [468, 0]
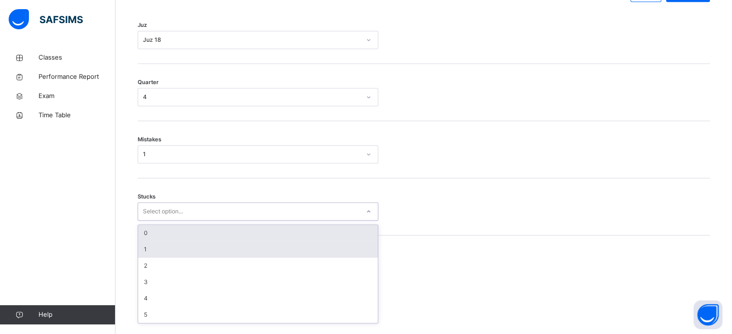
click at [156, 254] on div "1" at bounding box center [258, 249] width 240 height 16
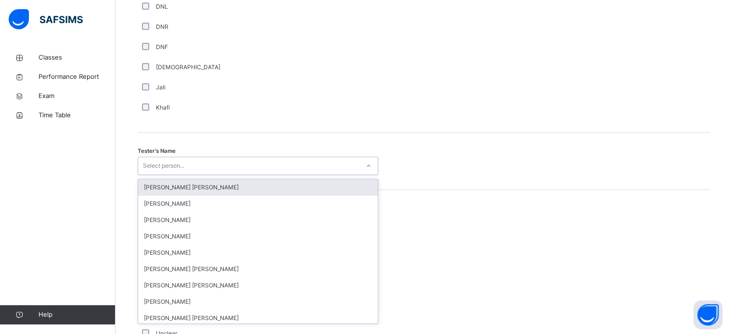
scroll to position [881, 0]
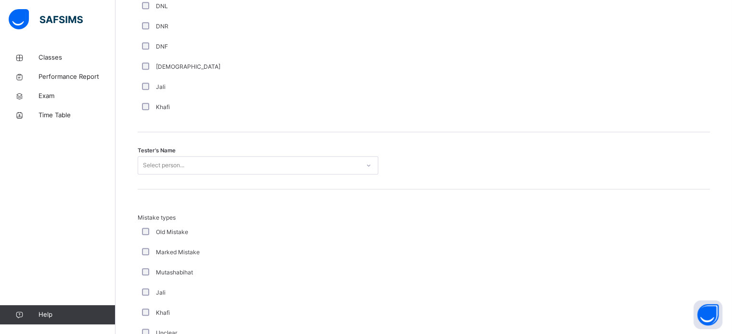
click at [678, 281] on div "Mistake types Old Mistake Marked Mistake Mutashabihat [PERSON_NAME] Unclear Cha…" at bounding box center [424, 289] width 572 height 150
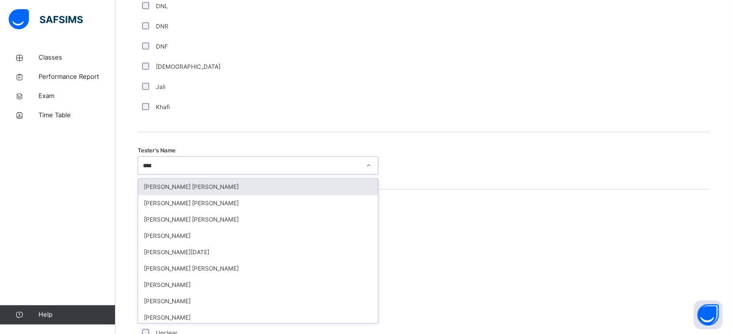
type input "*****"
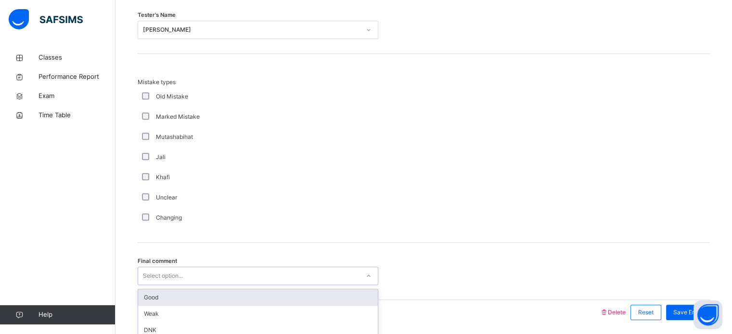
scroll to position [1058, 0]
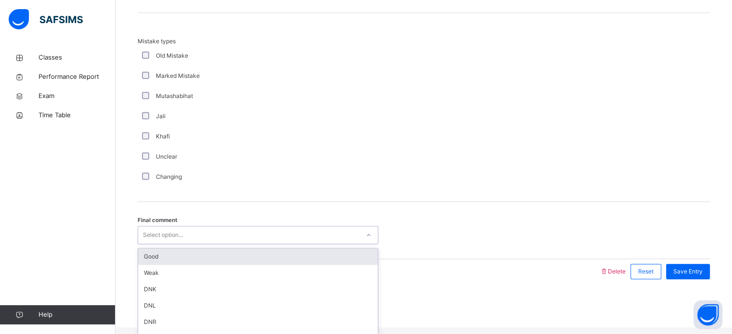
click at [282, 259] on div "Good" at bounding box center [258, 257] width 240 height 16
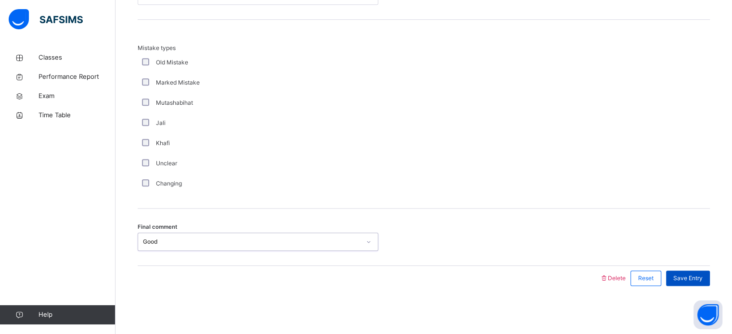
click at [700, 277] on span "Save Entry" at bounding box center [687, 278] width 29 height 9
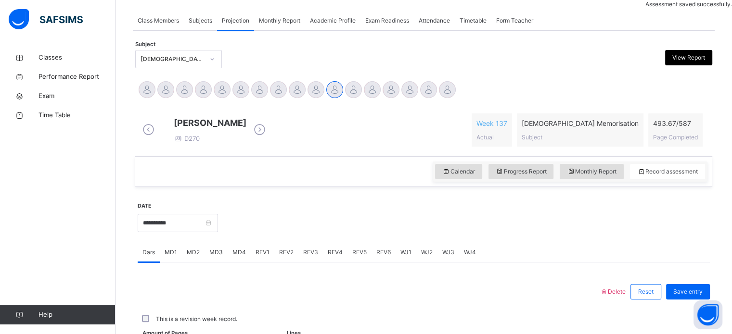
scroll to position [388, 0]
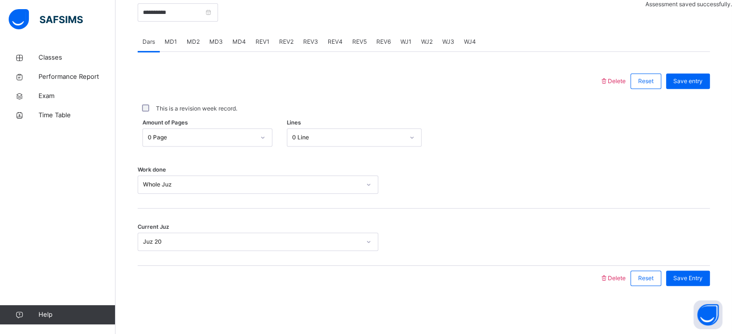
click at [400, 50] on div "WJ1" at bounding box center [405, 41] width 21 height 19
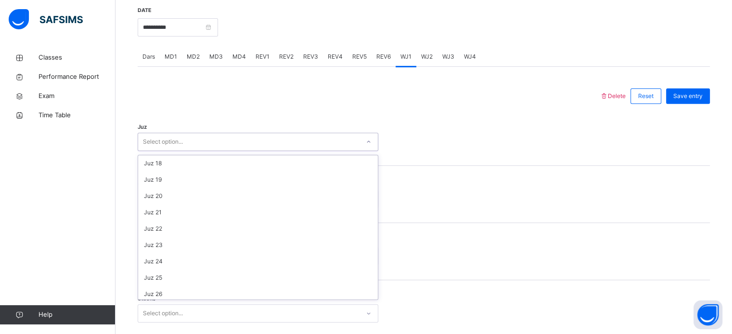
scroll to position [265, 0]
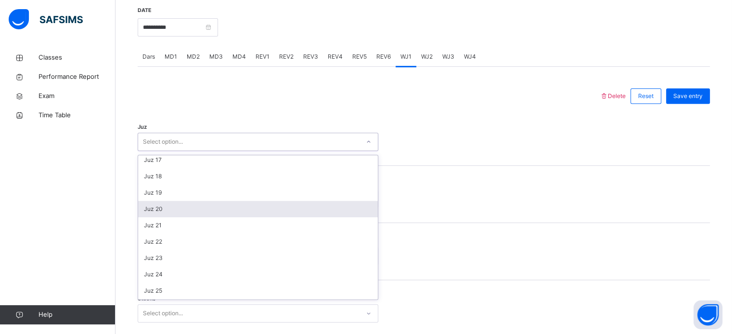
click at [177, 214] on div "Juz 20" at bounding box center [258, 209] width 240 height 16
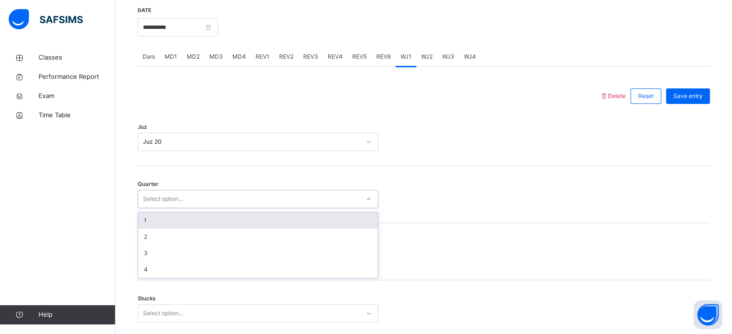
click at [181, 226] on div "1" at bounding box center [258, 221] width 240 height 16
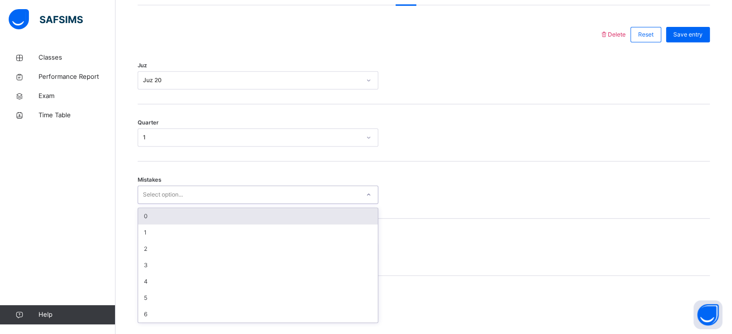
click at [185, 225] on div "0" at bounding box center [258, 216] width 240 height 16
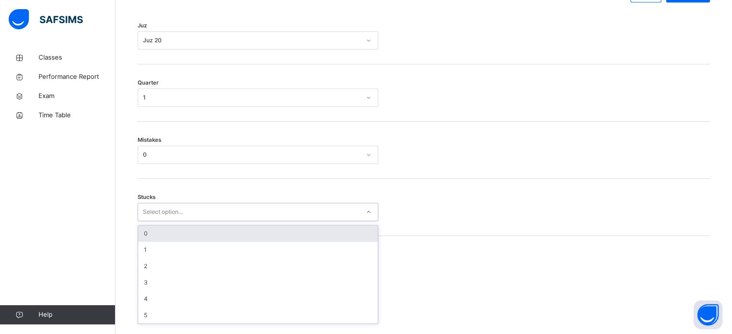
scroll to position [468, 0]
click at [177, 239] on div "0" at bounding box center [258, 233] width 240 height 16
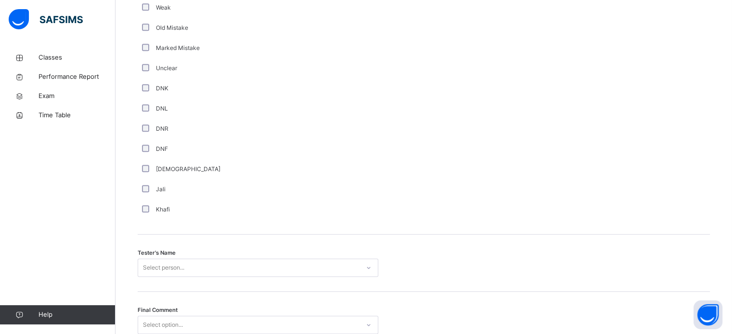
scroll to position [869, 0]
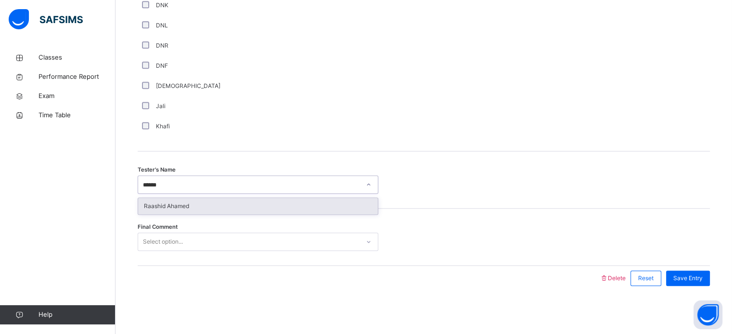
type input "*******"
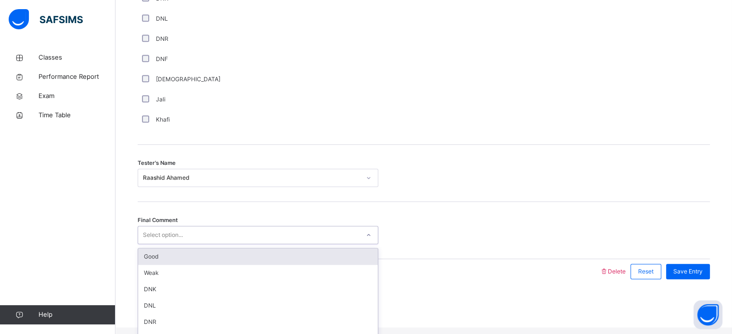
click at [239, 265] on div "Good" at bounding box center [258, 257] width 240 height 16
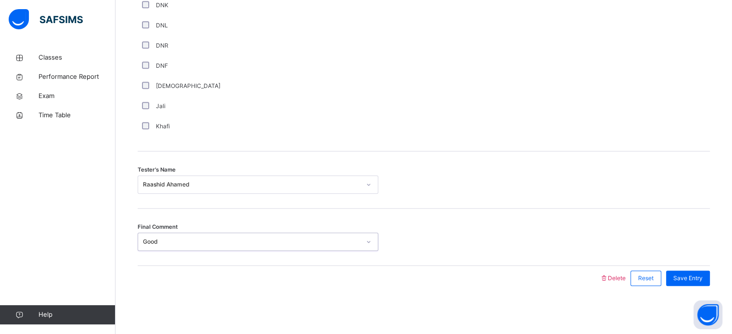
click at [683, 266] on div "Final Comment option Good, selected. 0 results available. Select is focused ,ty…" at bounding box center [424, 237] width 572 height 57
click at [699, 276] on span "Save Entry" at bounding box center [687, 278] width 29 height 9
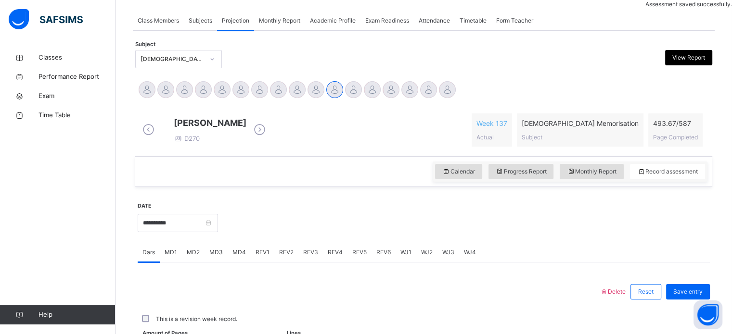
scroll to position [388, 0]
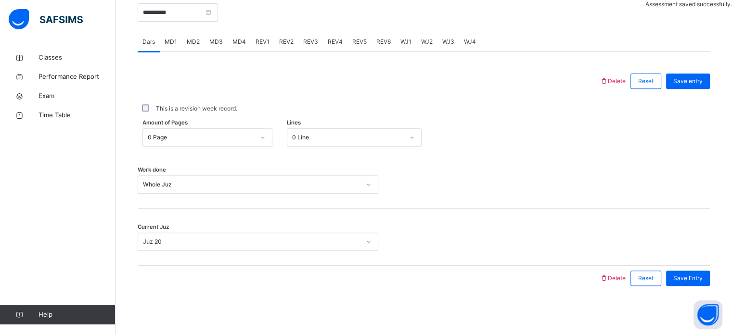
click at [433, 42] on div "WJ2" at bounding box center [426, 41] width 21 height 19
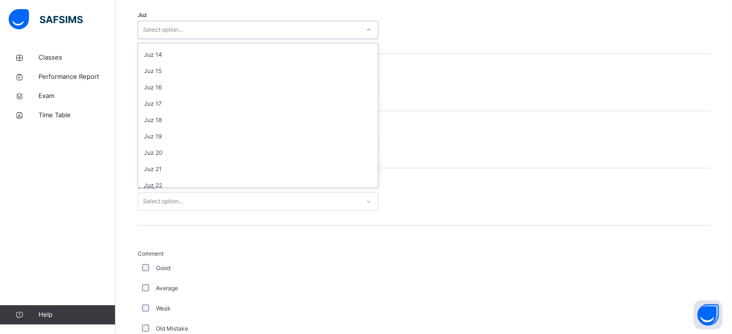
scroll to position [202, 0]
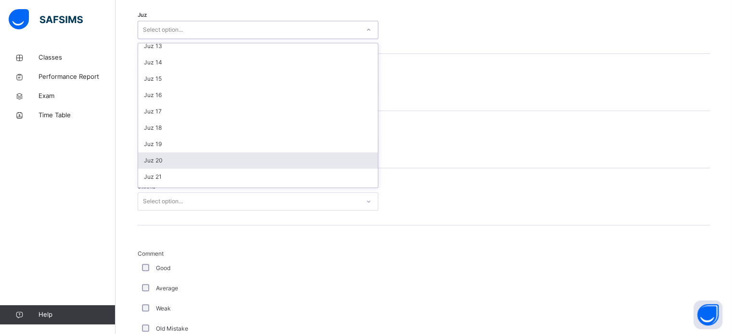
click at [167, 167] on div "Juz 20" at bounding box center [258, 160] width 240 height 16
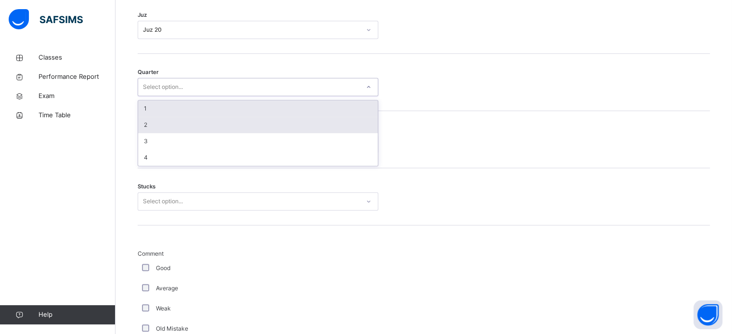
click at [176, 127] on div "2" at bounding box center [258, 125] width 240 height 16
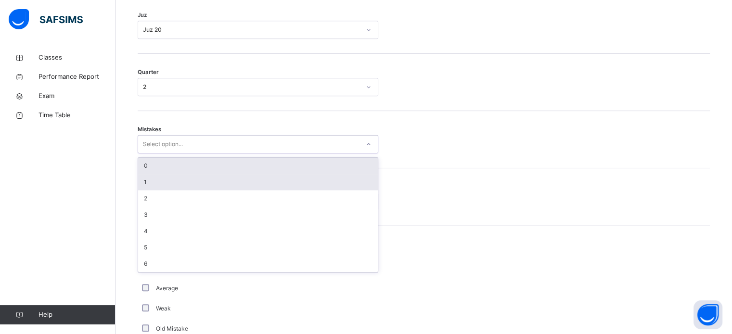
click at [170, 190] on div "1" at bounding box center [258, 182] width 240 height 16
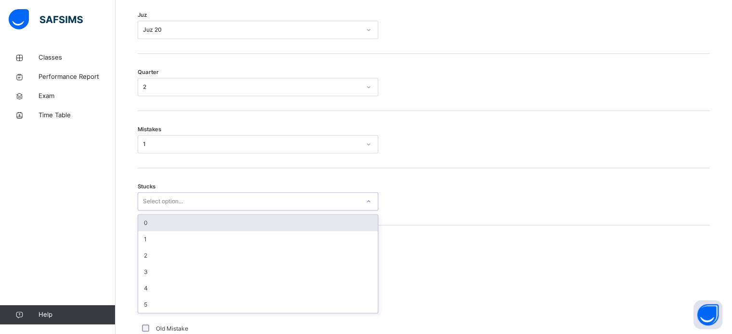
click at [171, 223] on div "0" at bounding box center [258, 223] width 240 height 16
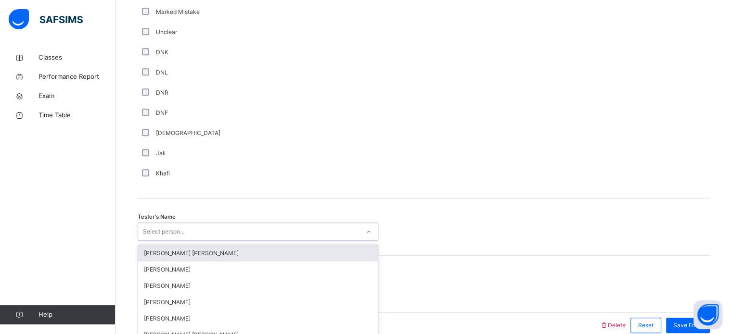
scroll to position [869, 0]
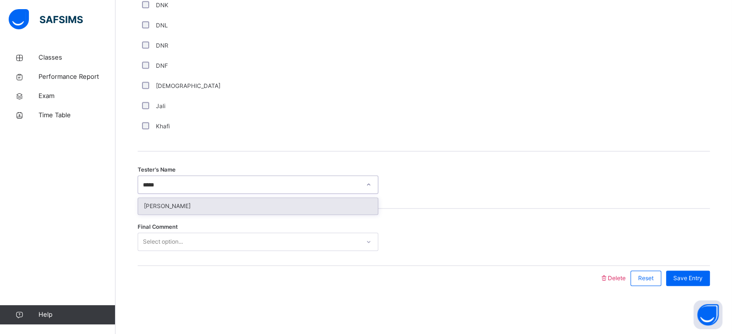
type input "******"
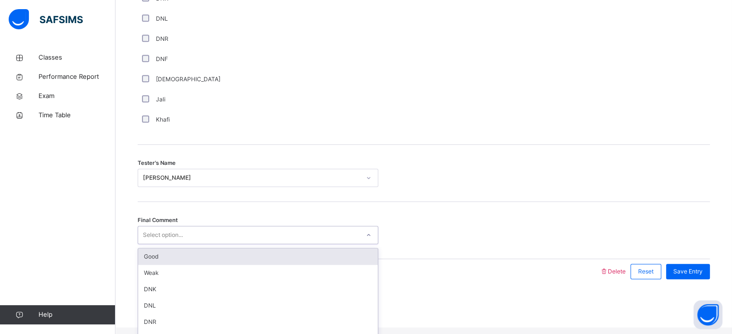
click at [212, 256] on div "Good" at bounding box center [258, 257] width 240 height 16
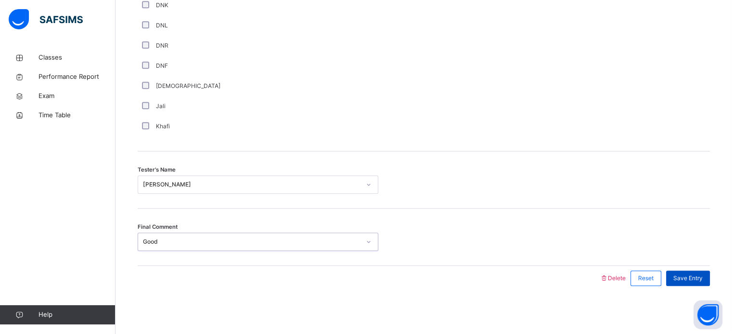
click at [702, 280] on span "Save Entry" at bounding box center [687, 278] width 29 height 9
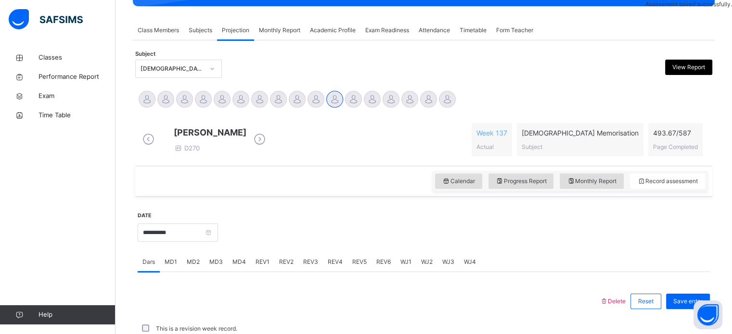
scroll to position [133, 0]
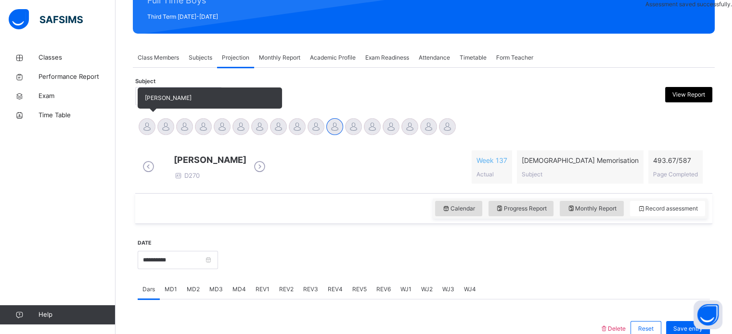
click at [140, 132] on div at bounding box center [147, 126] width 17 height 17
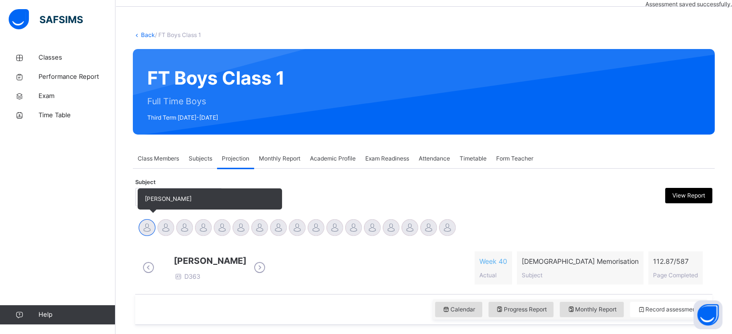
scroll to position [0, 0]
